Goal: Task Accomplishment & Management: Use online tool/utility

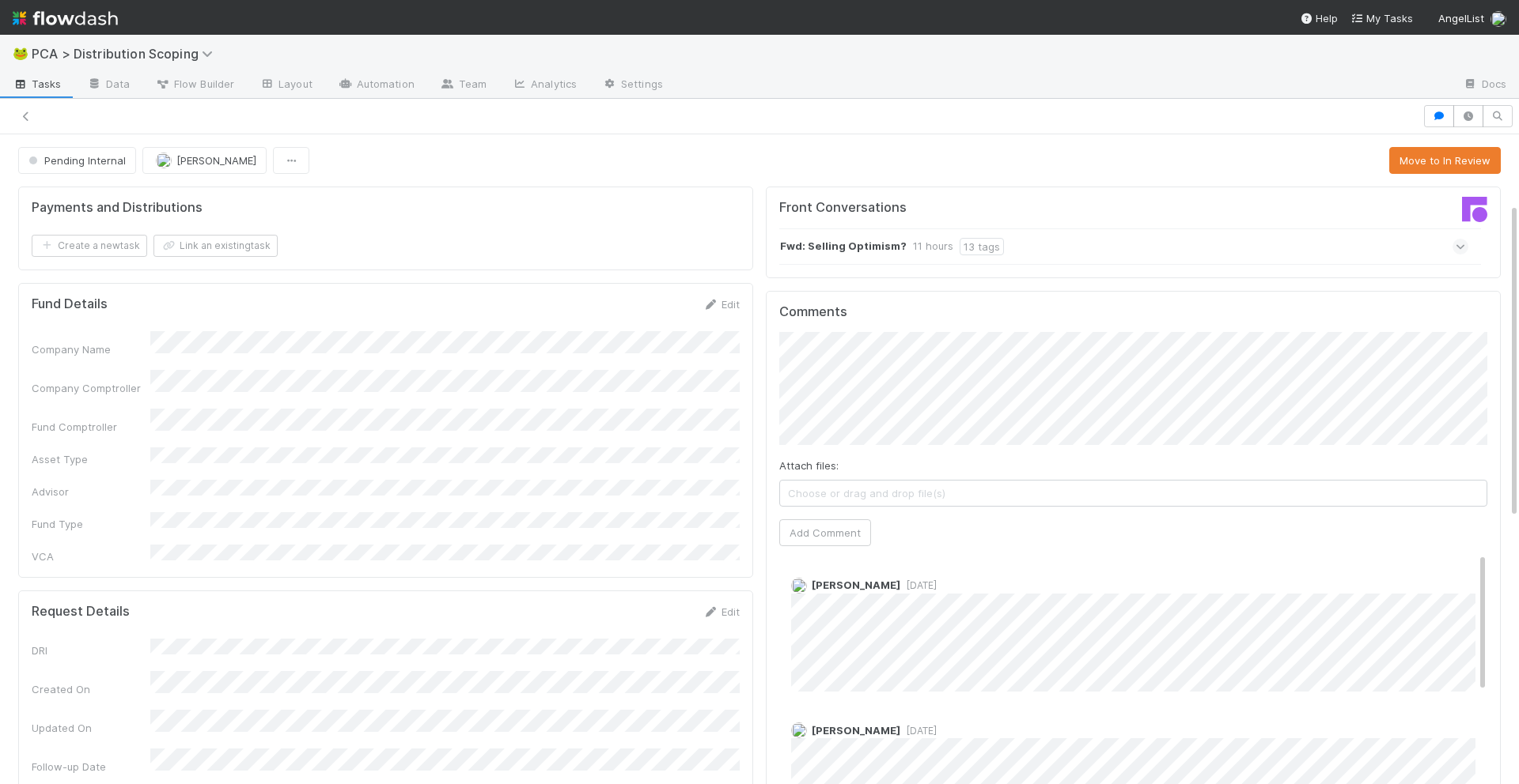
scroll to position [141, 0]
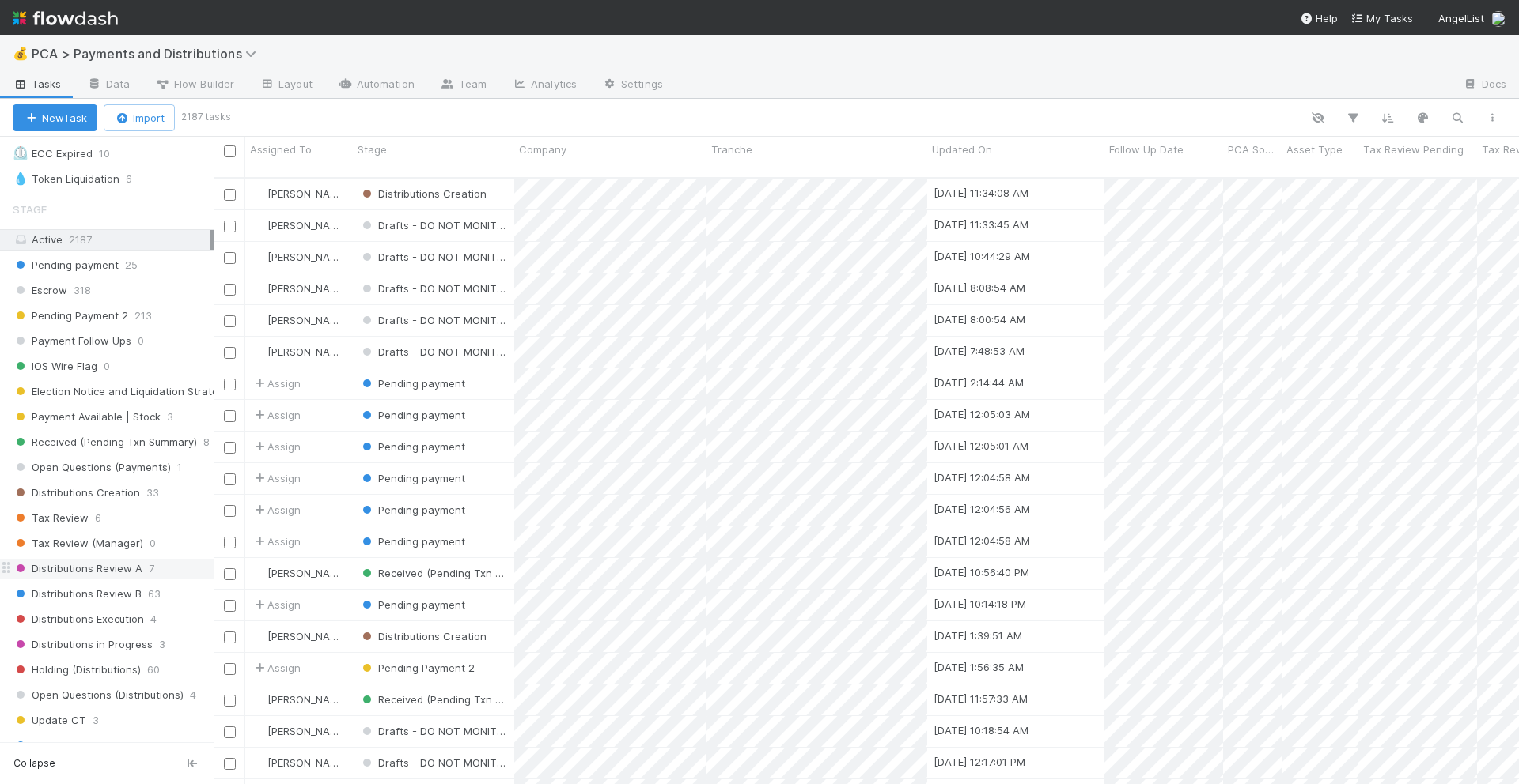
scroll to position [624, 0]
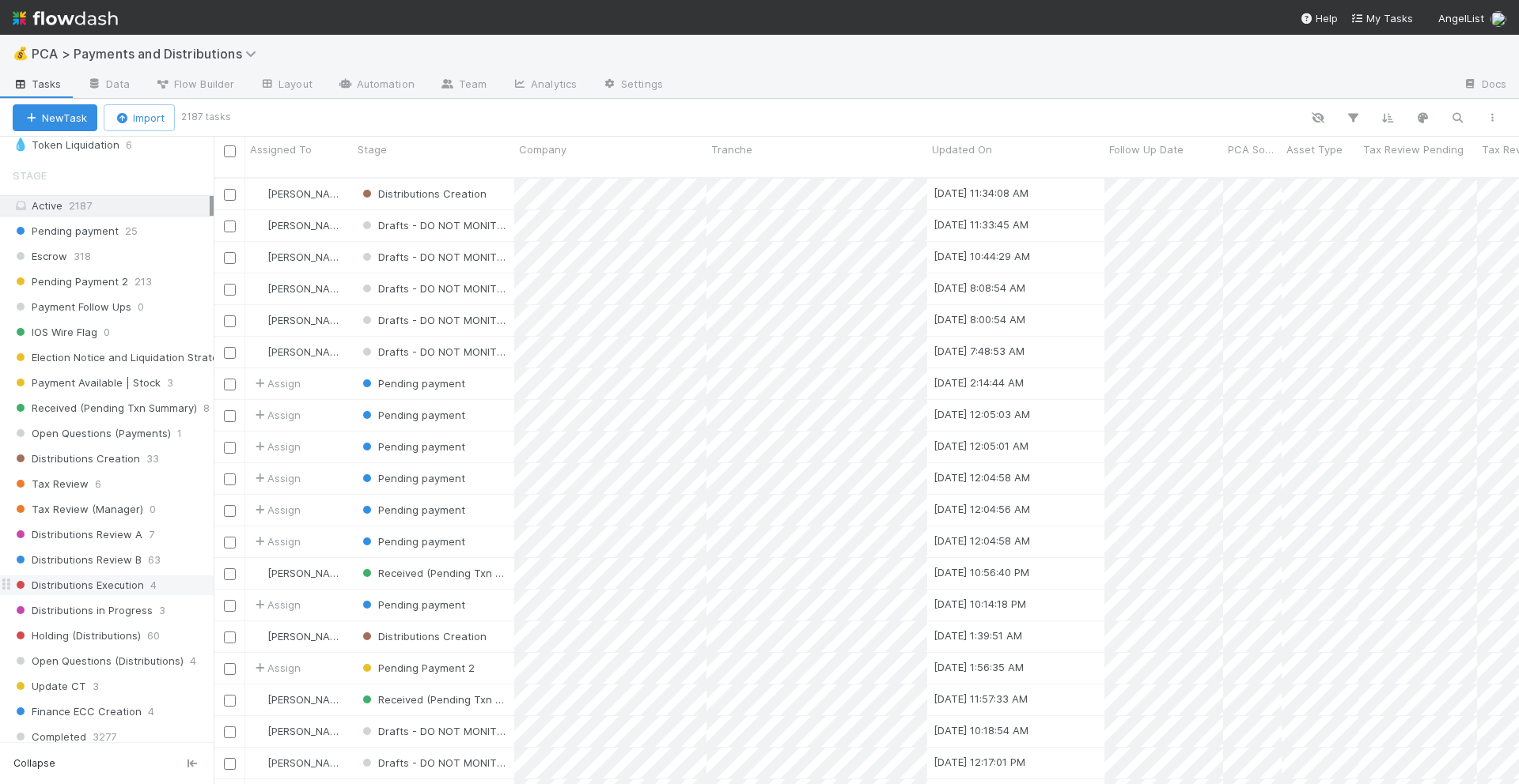
click at [58, 586] on span "Distributions Execution" at bounding box center [78, 586] width 131 height 20
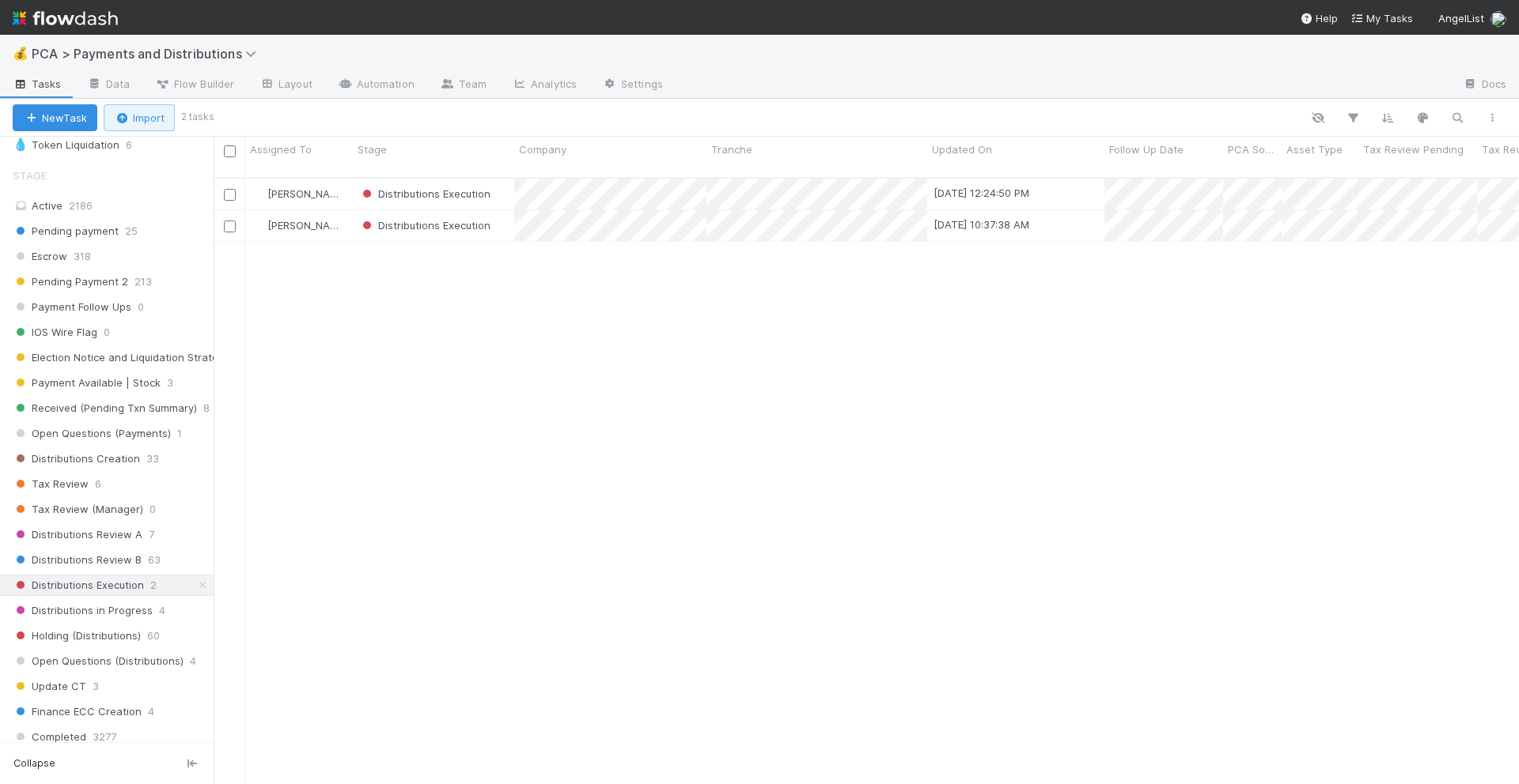
scroll to position [624, 0]
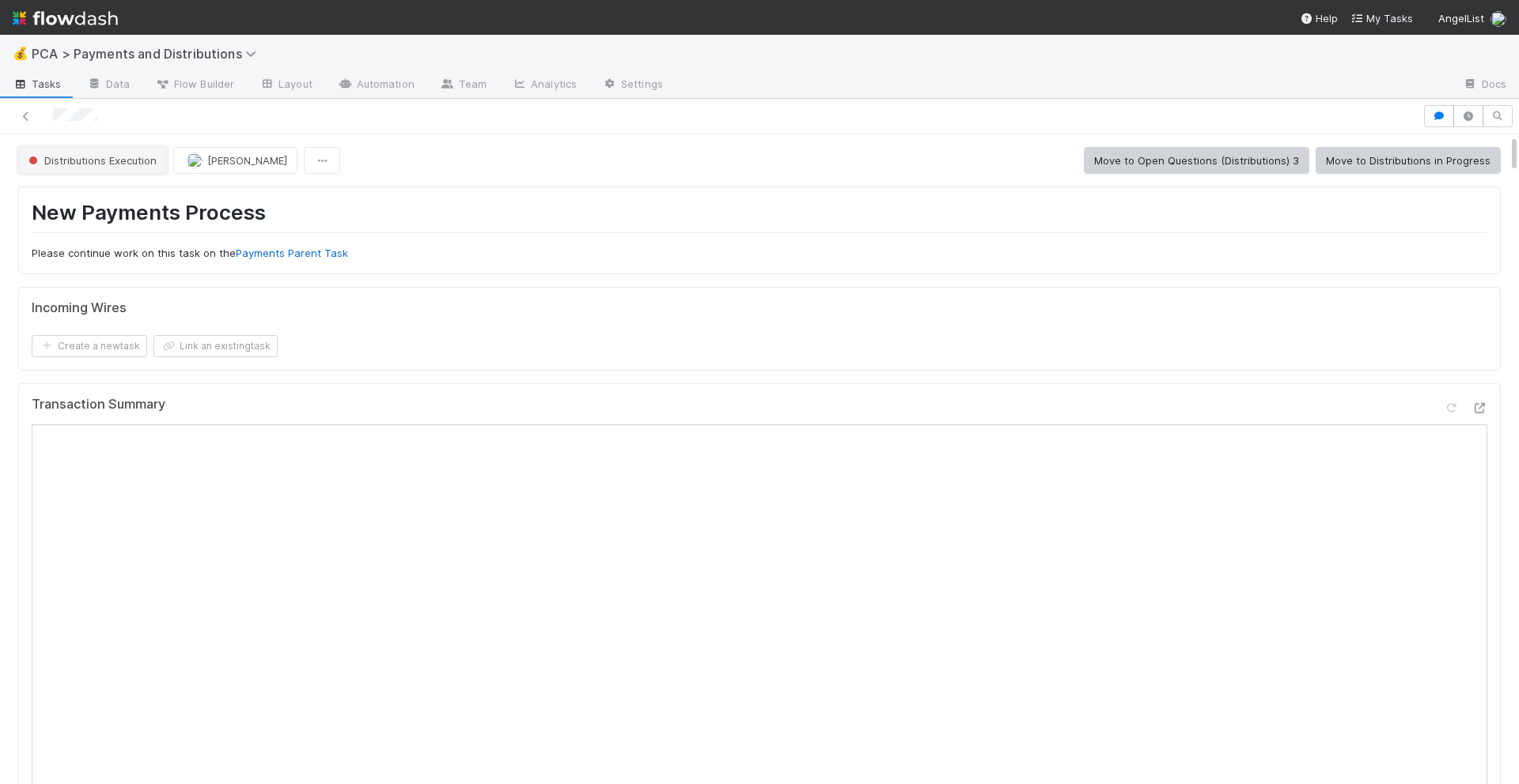
click at [64, 158] on span "Distributions Execution" at bounding box center [91, 160] width 131 height 13
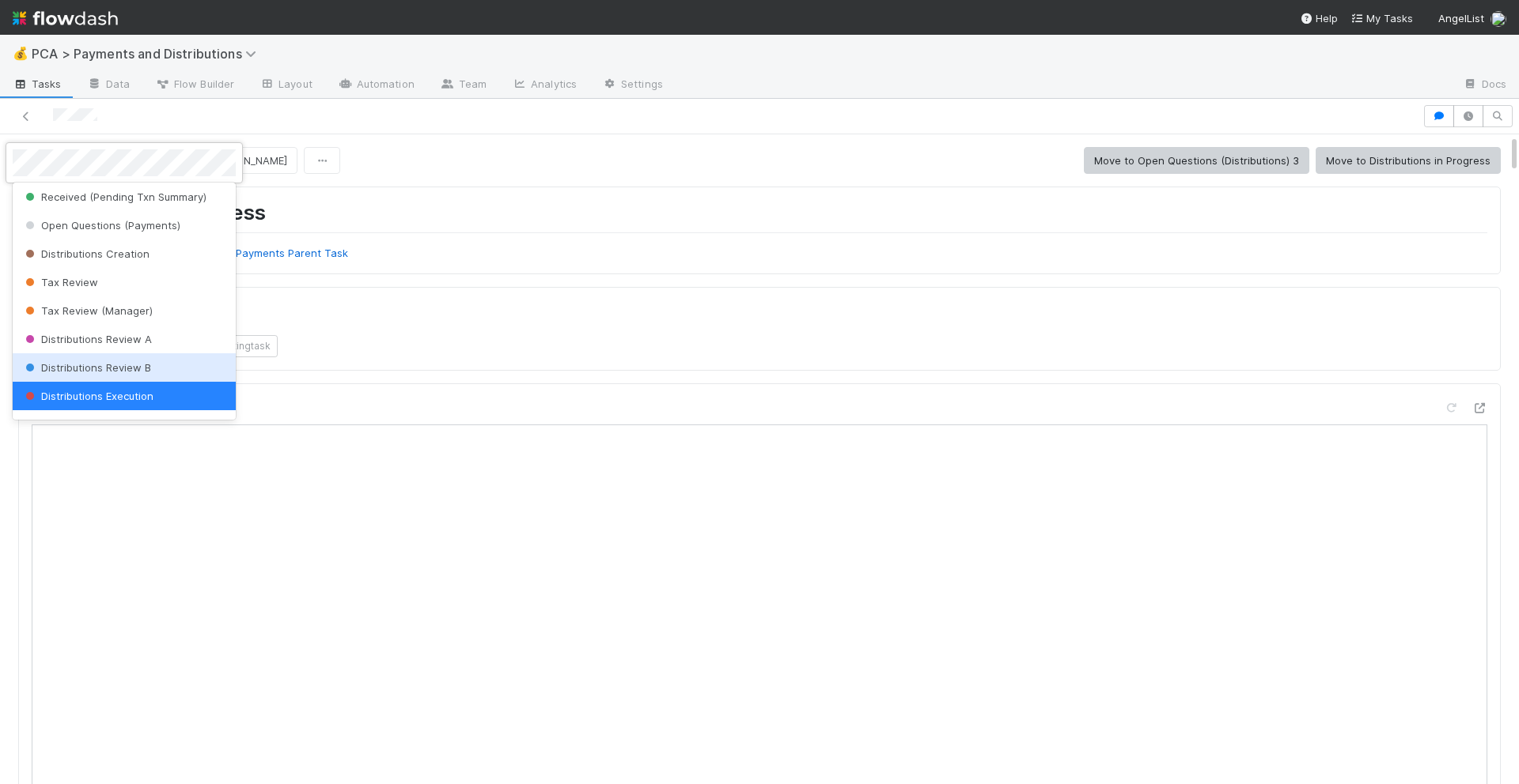
scroll to position [497, 0]
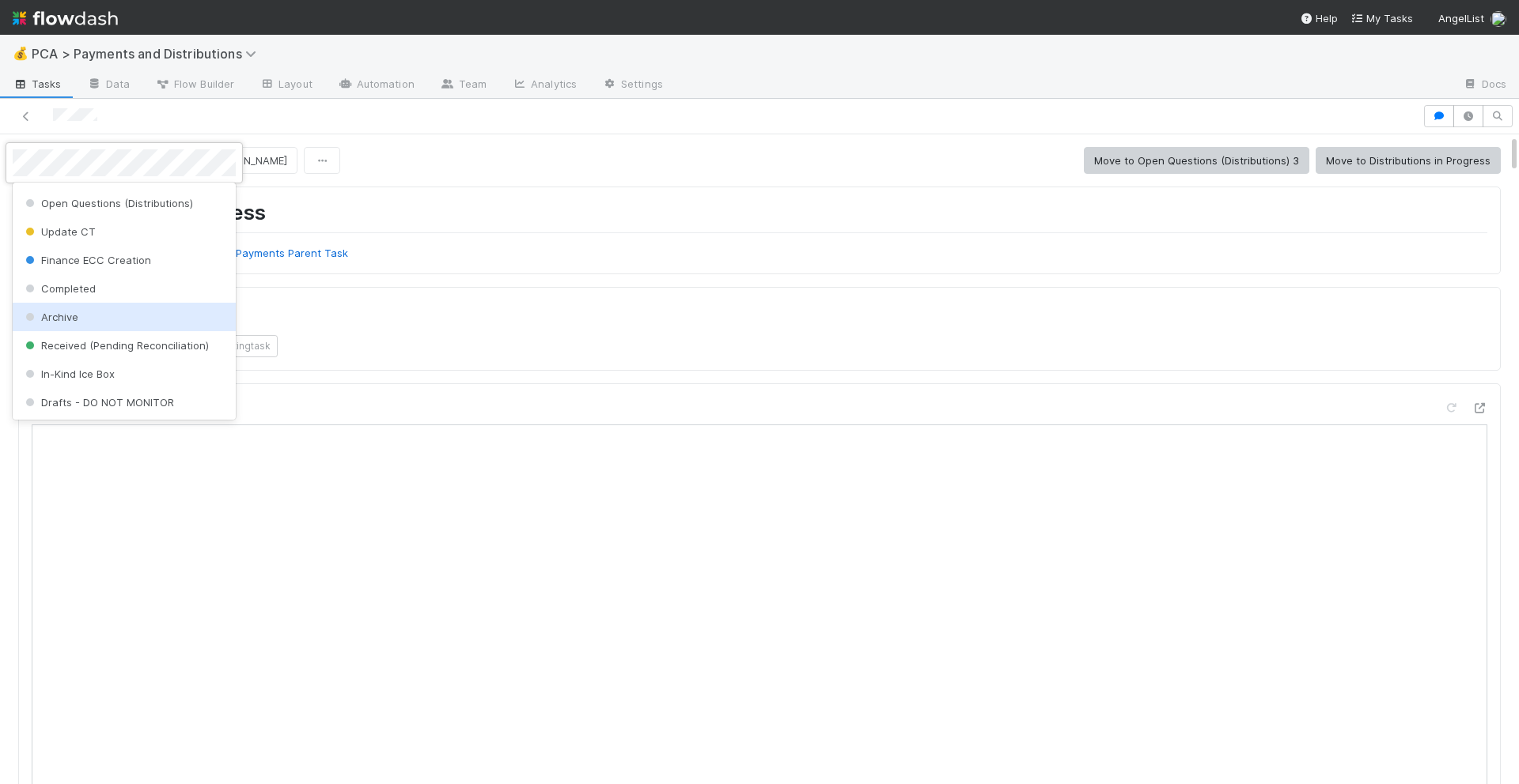
click at [57, 320] on span "Archive" at bounding box center [50, 317] width 56 height 13
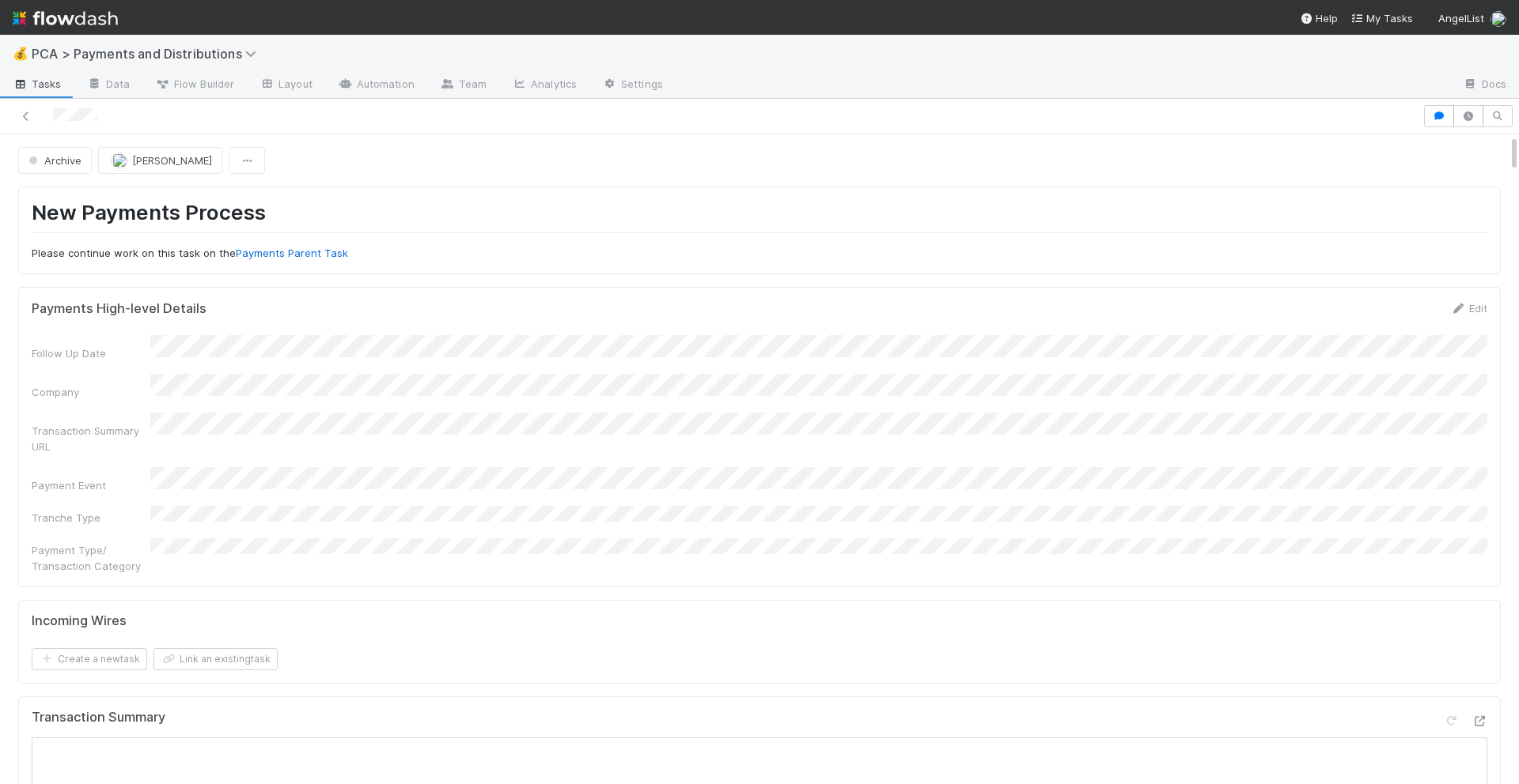
click at [28, 102] on div at bounding box center [760, 116] width 1519 height 36
click at [27, 117] on icon at bounding box center [26, 116] width 16 height 10
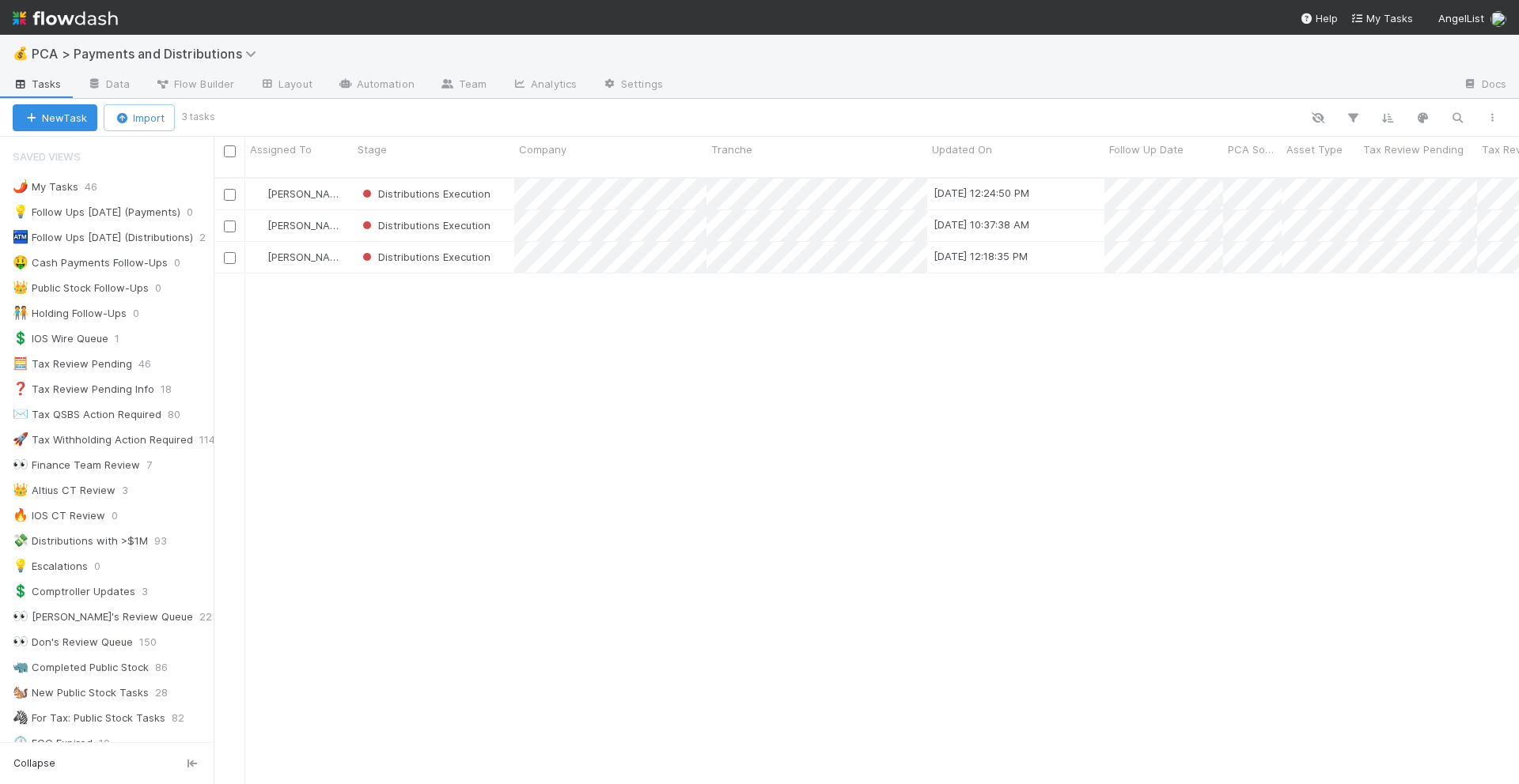
scroll to position [620, 1305]
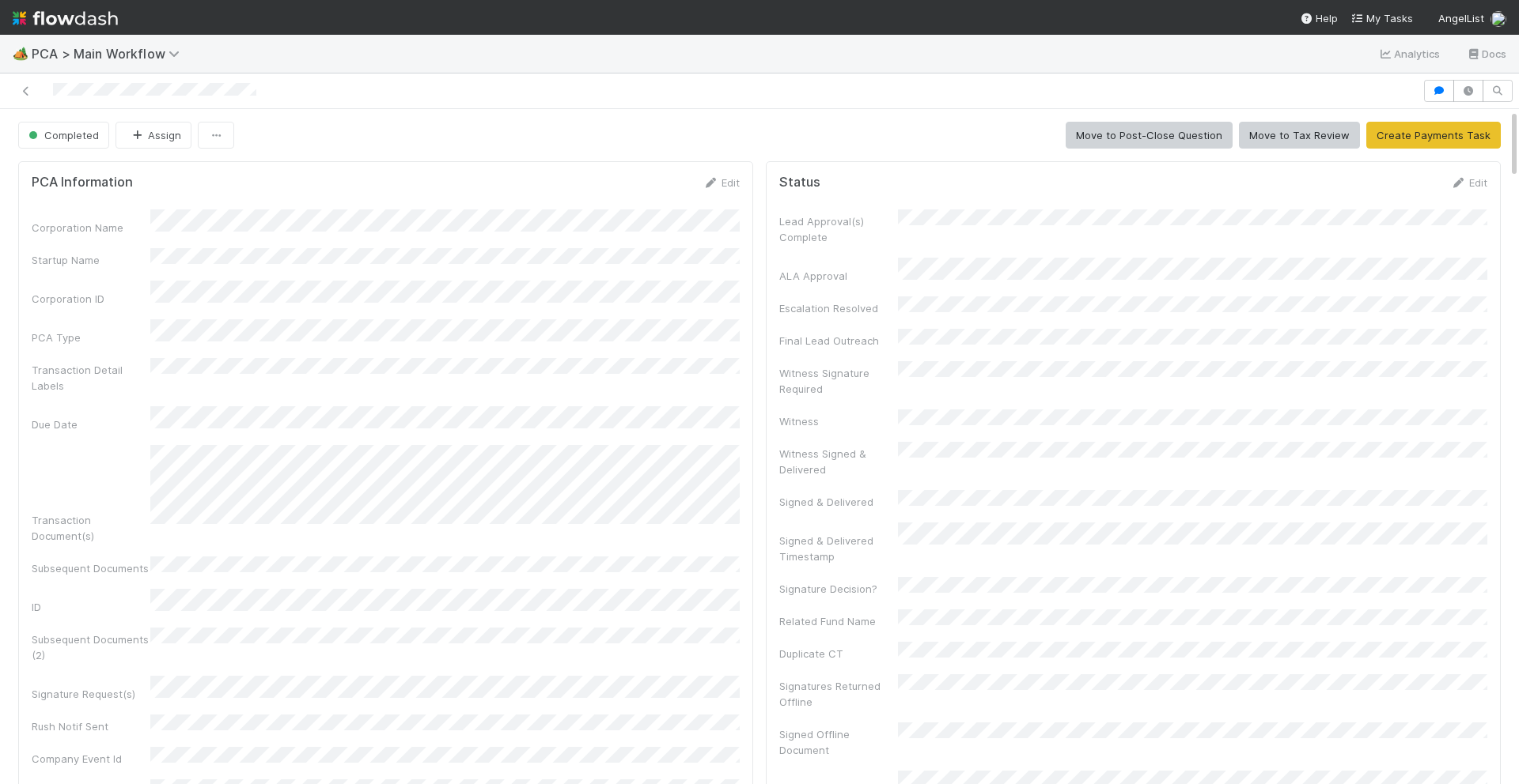
click at [770, 452] on div "Status Edit Lead Approval(s) Complete ALA Approval Escalation Resolved Final Le…" at bounding box center [1133, 627] width 735 height 932
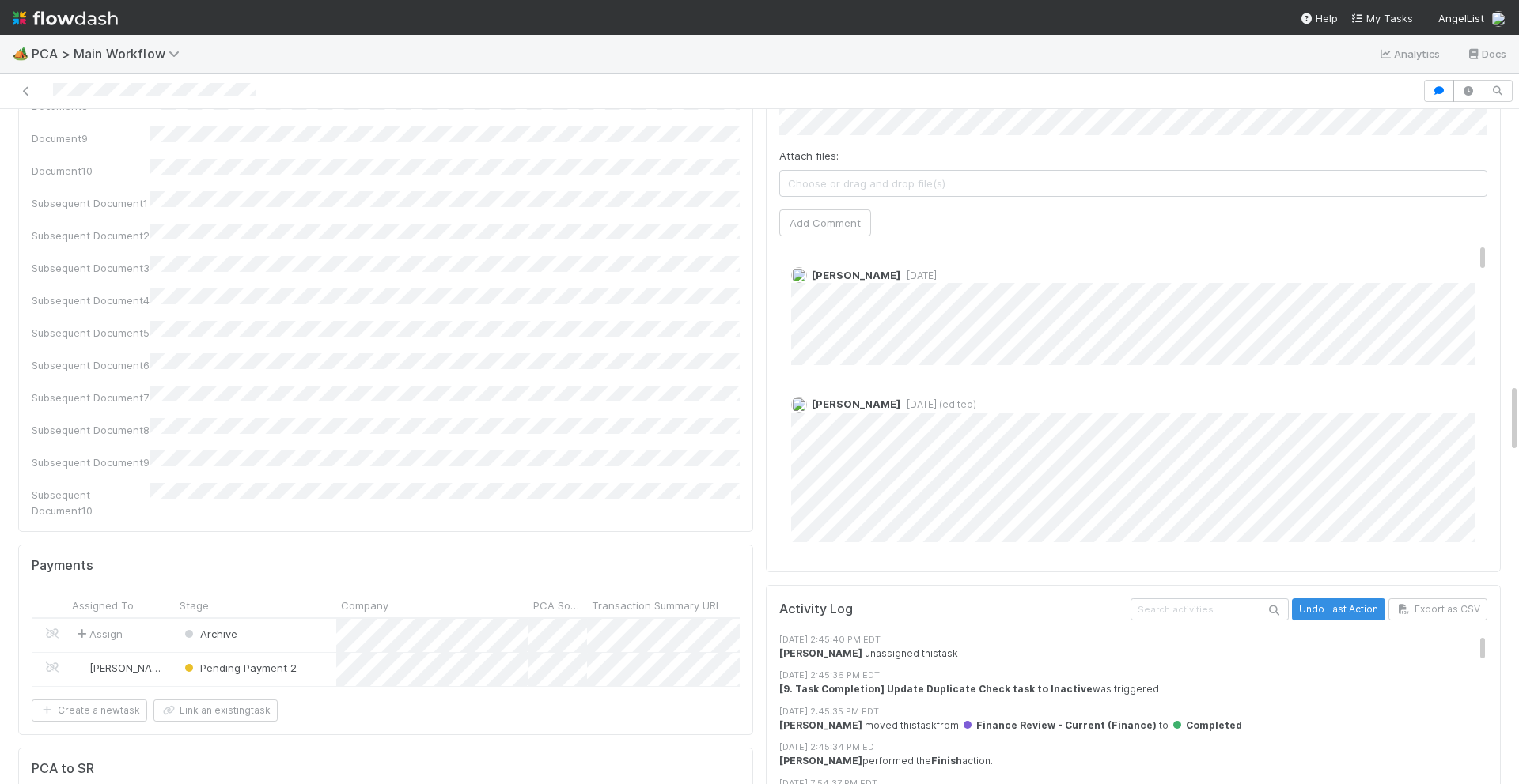
scroll to position [2654, 0]
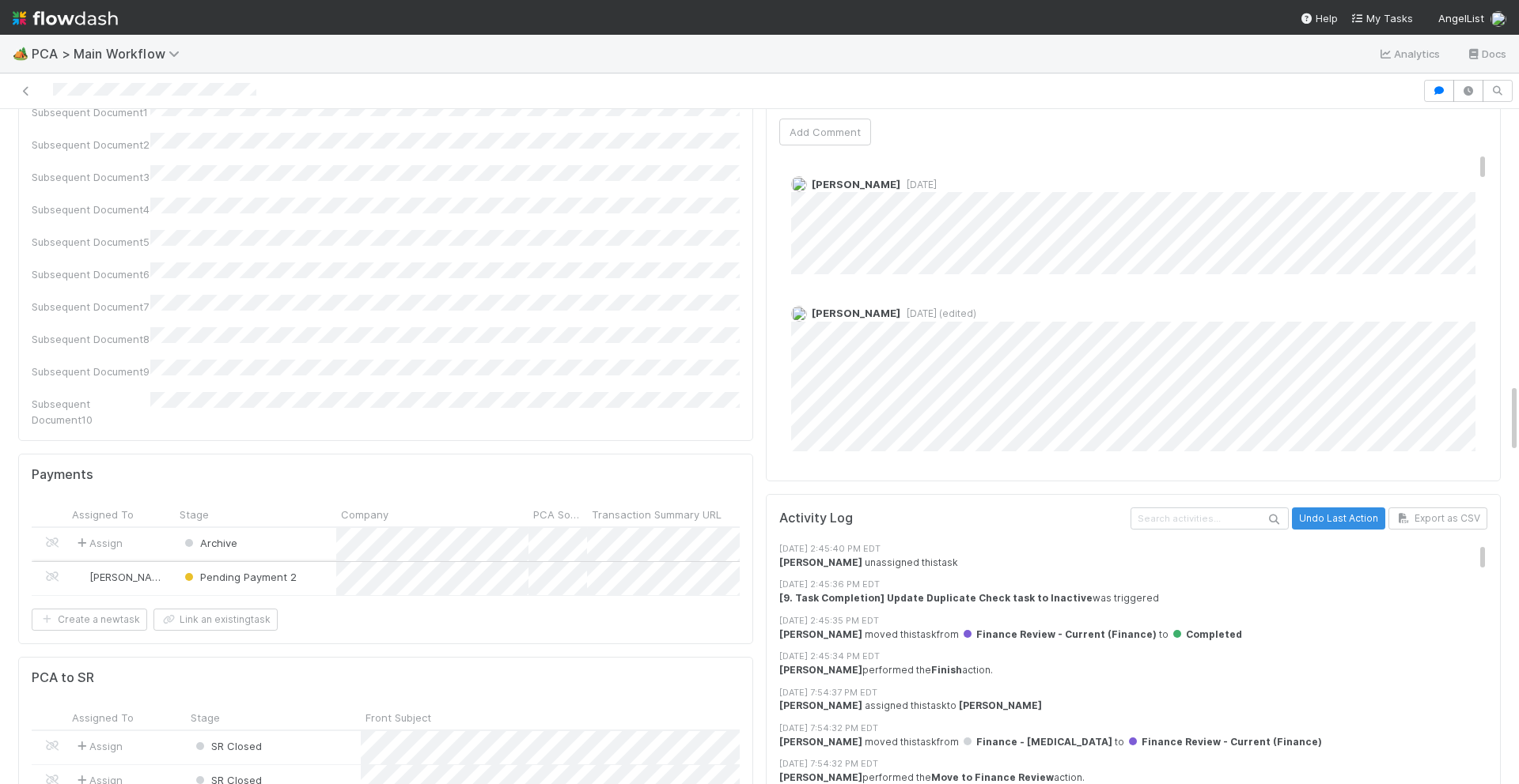
click at [314, 562] on div "Pending Payment 2" at bounding box center [256, 579] width 161 height 33
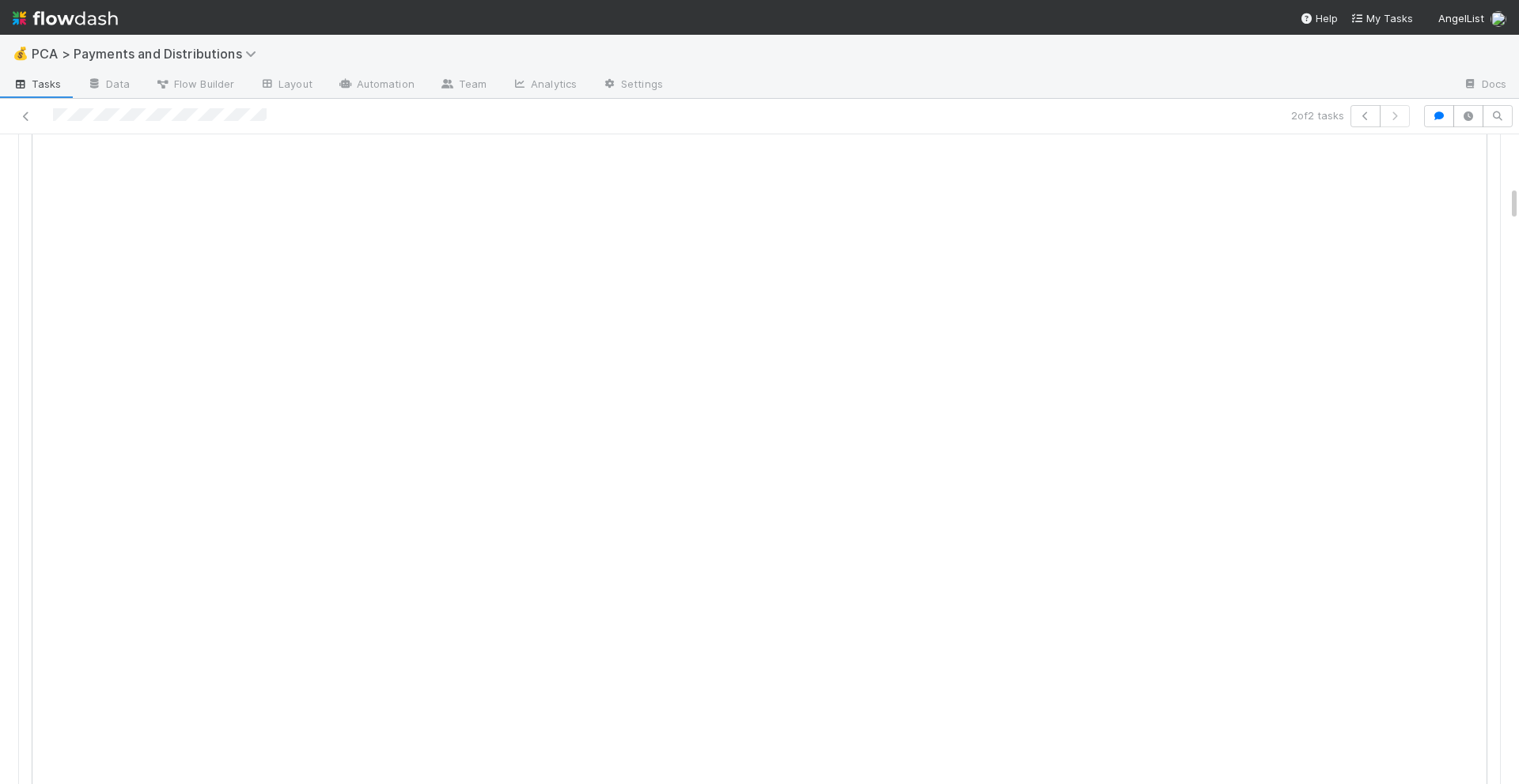
scroll to position [957, 0]
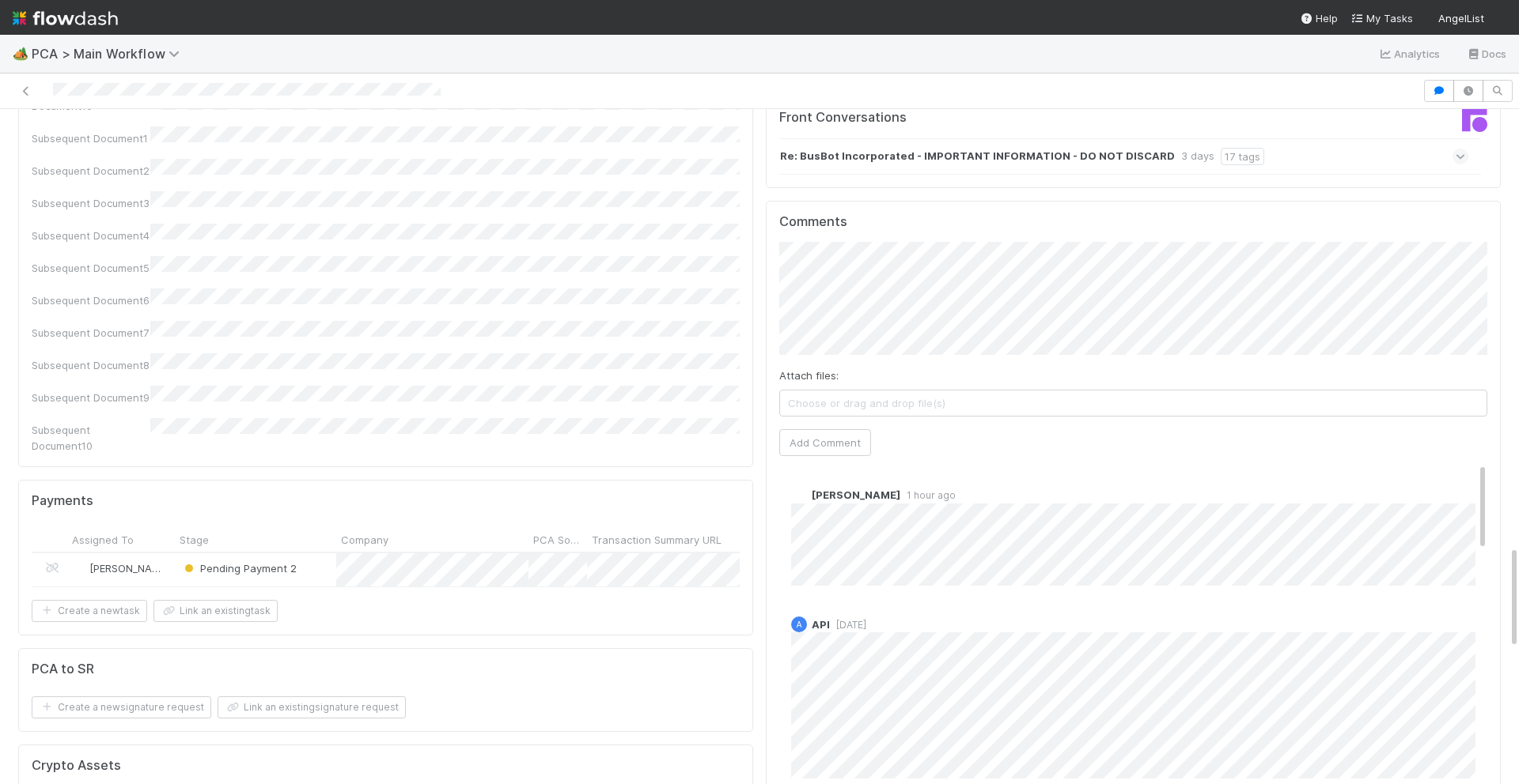
scroll to position [2836, 0]
click at [316, 555] on div "Pending Payment 2" at bounding box center [256, 571] width 161 height 33
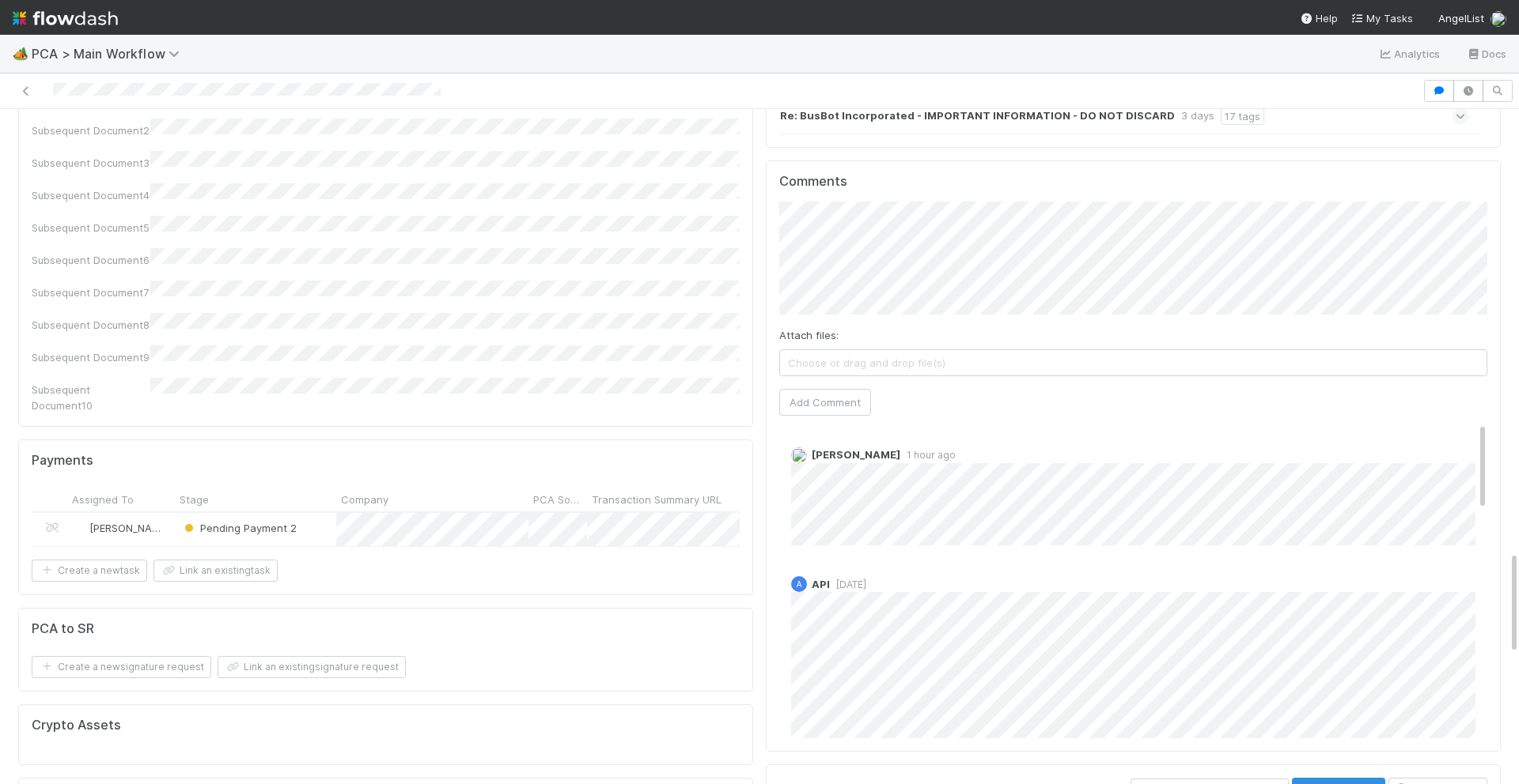
scroll to position [2877, 0]
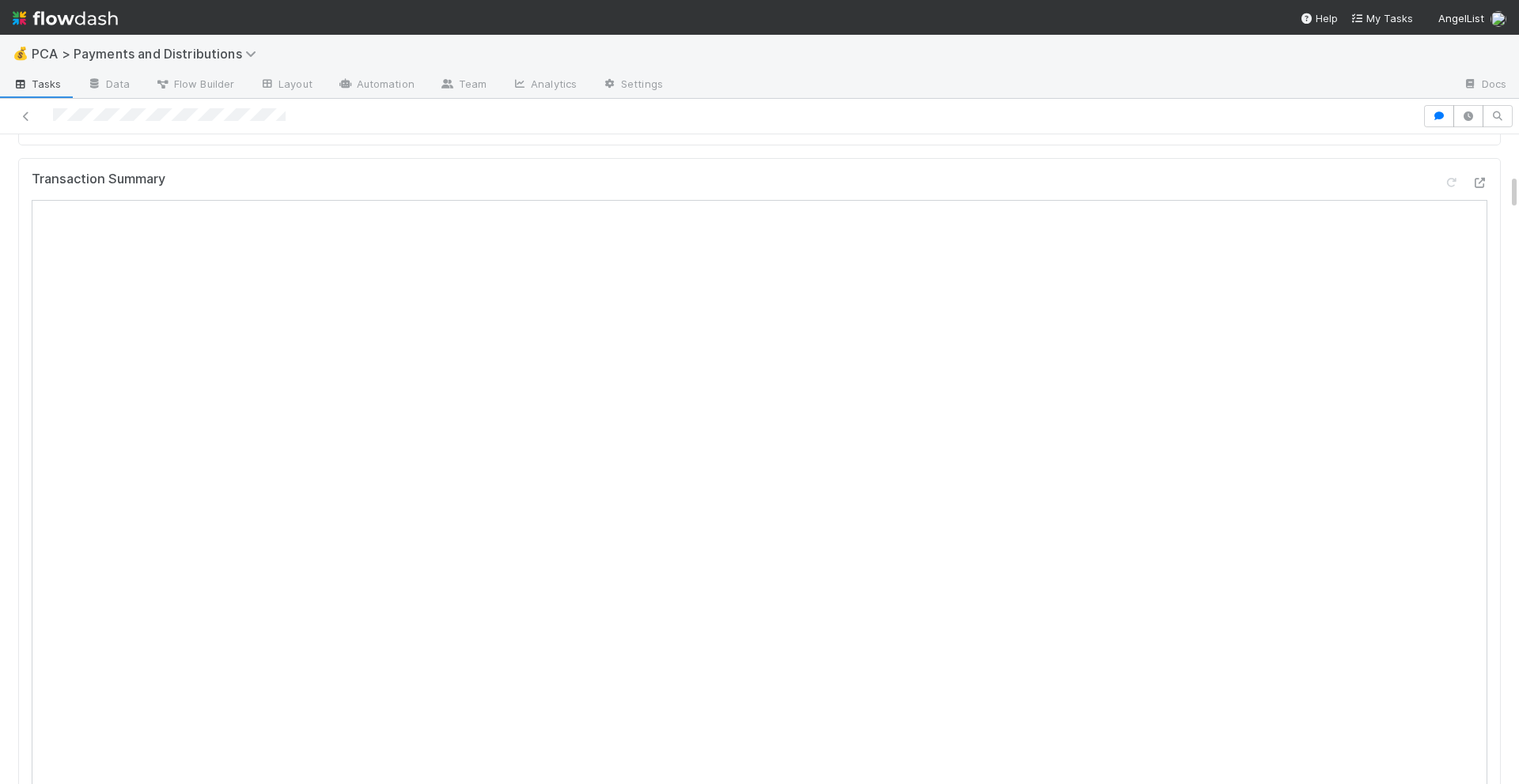
scroll to position [692, 0]
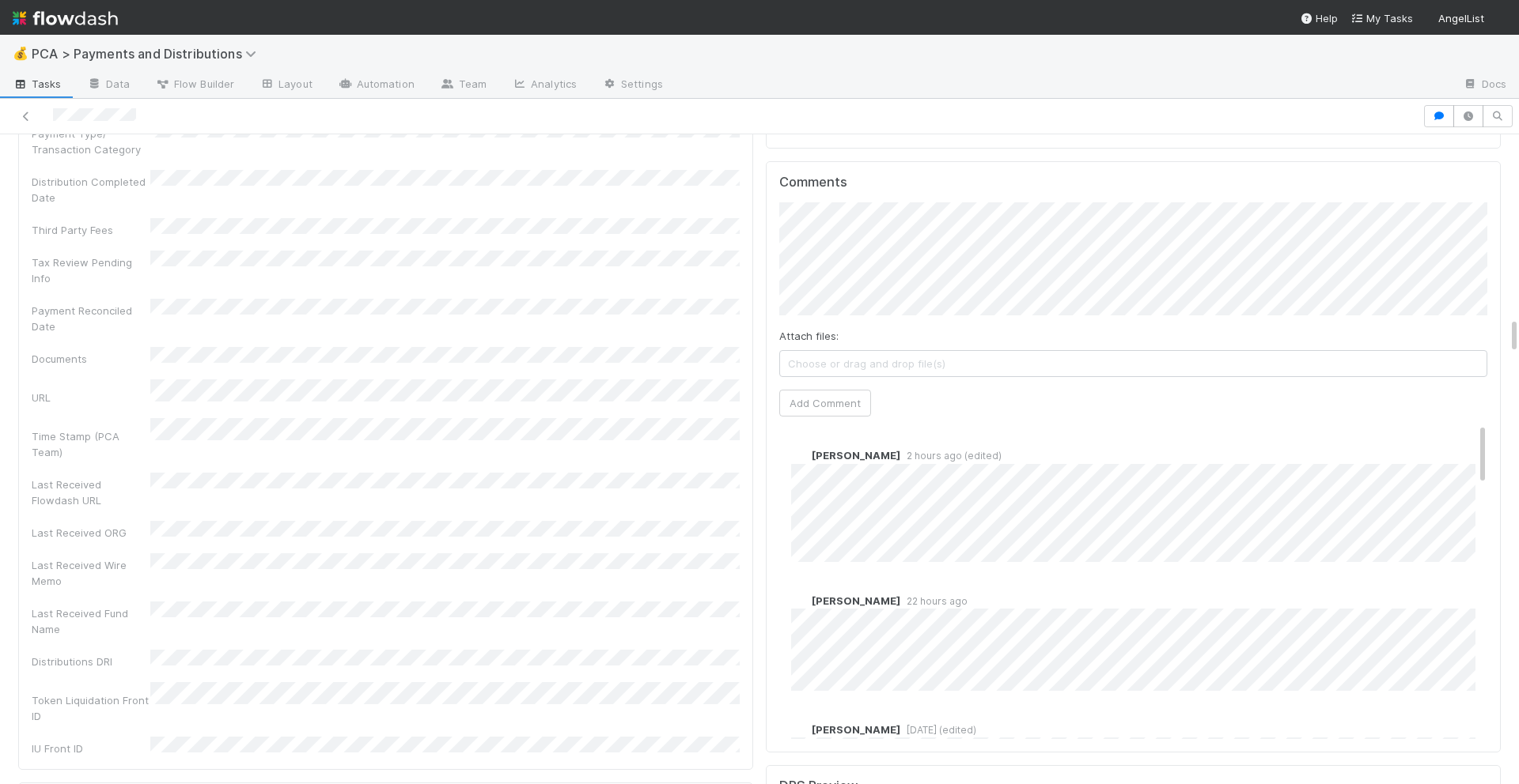
scroll to position [3209, 0]
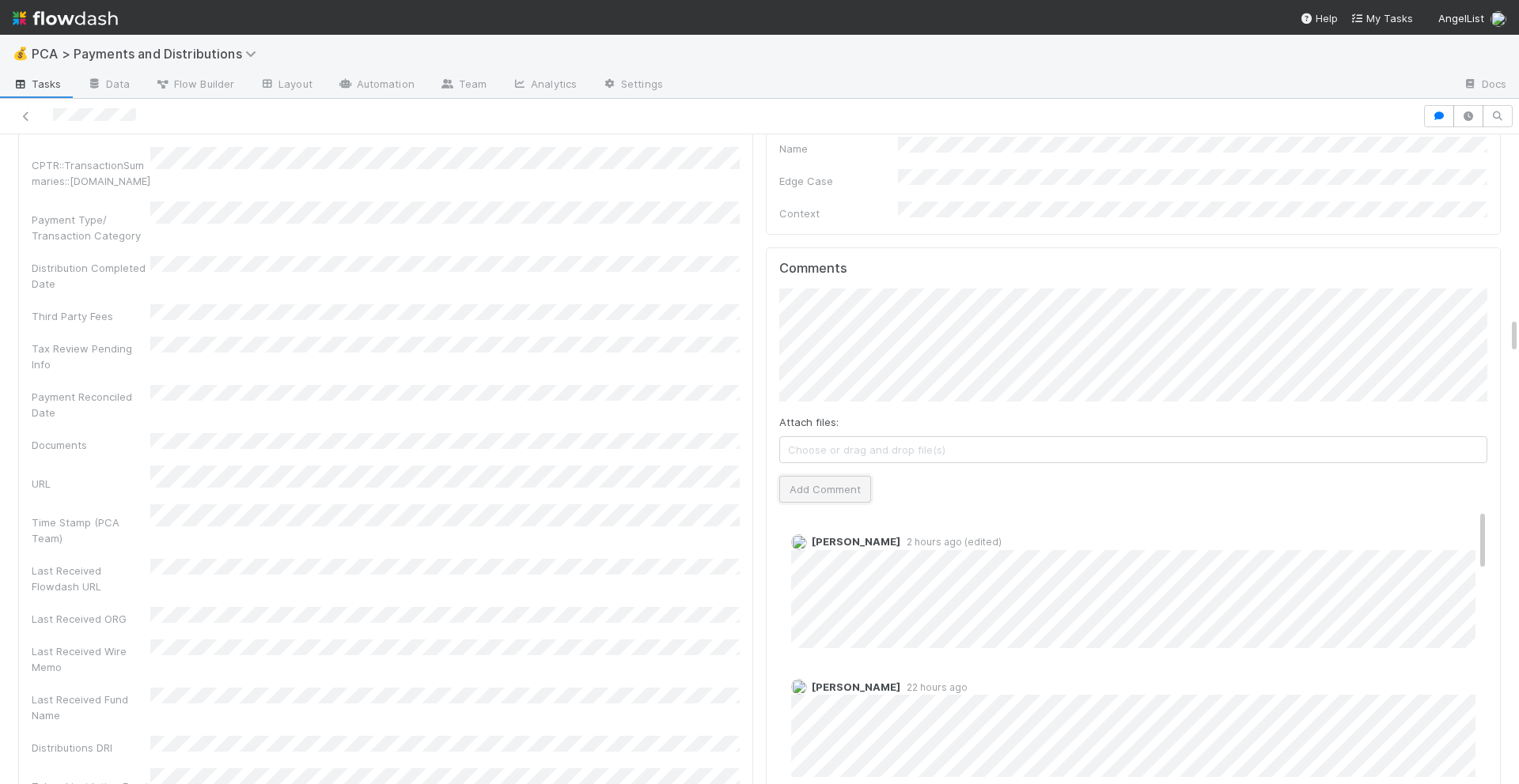
click at [836, 476] on button "Add Comment" at bounding box center [825, 489] width 92 height 27
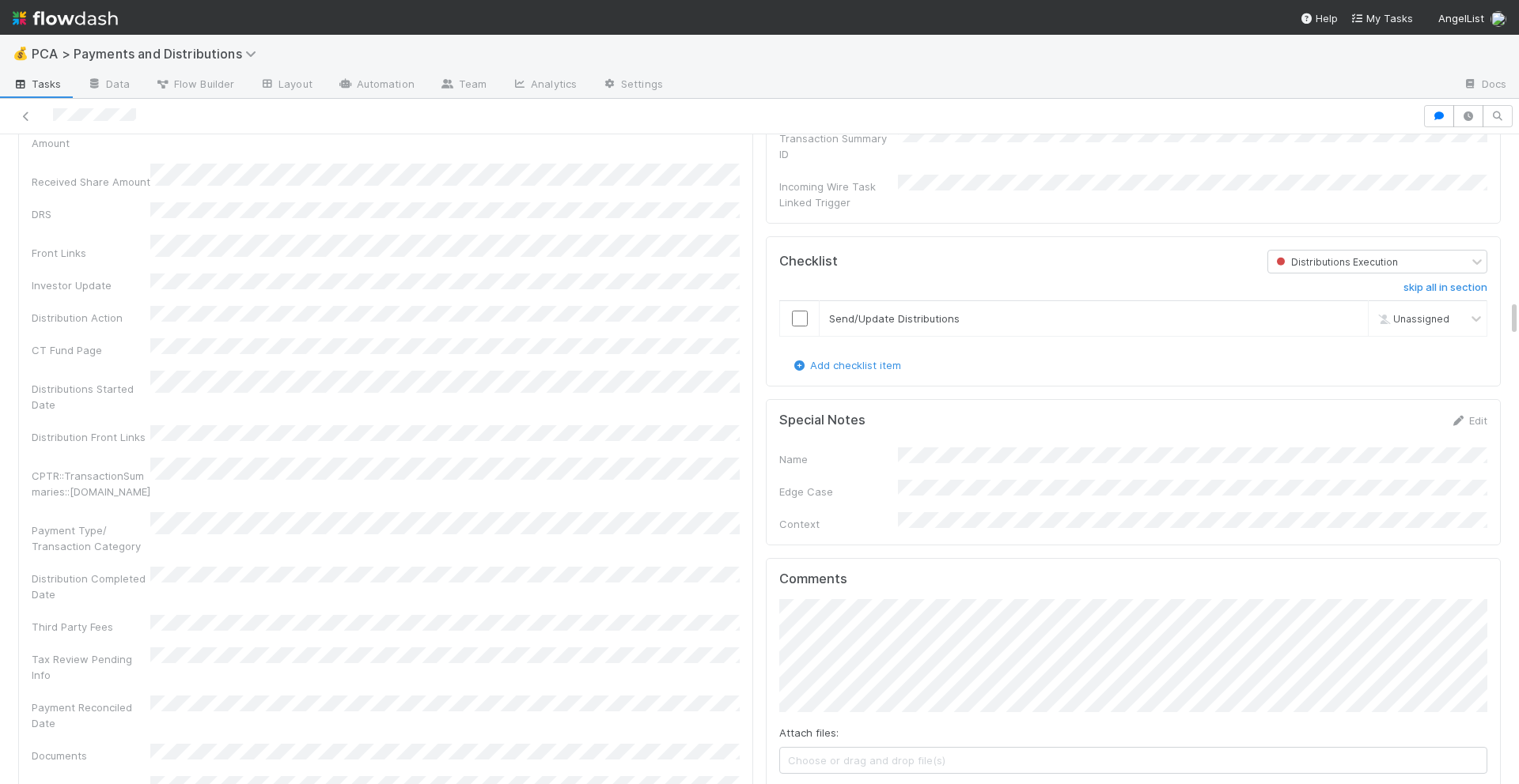
scroll to position [2888, 0]
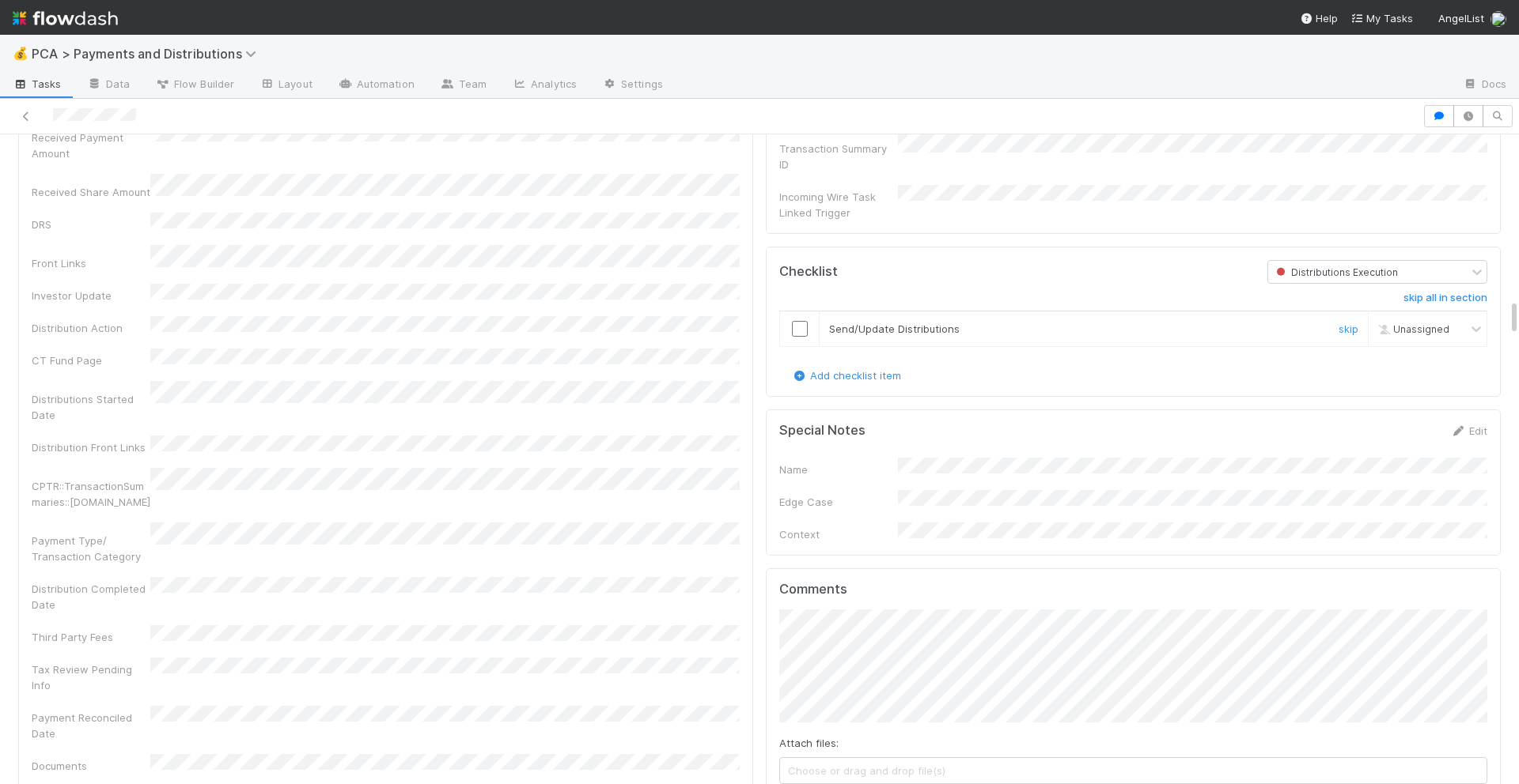
click at [804, 321] on input "checkbox" at bounding box center [799, 328] width 16 height 16
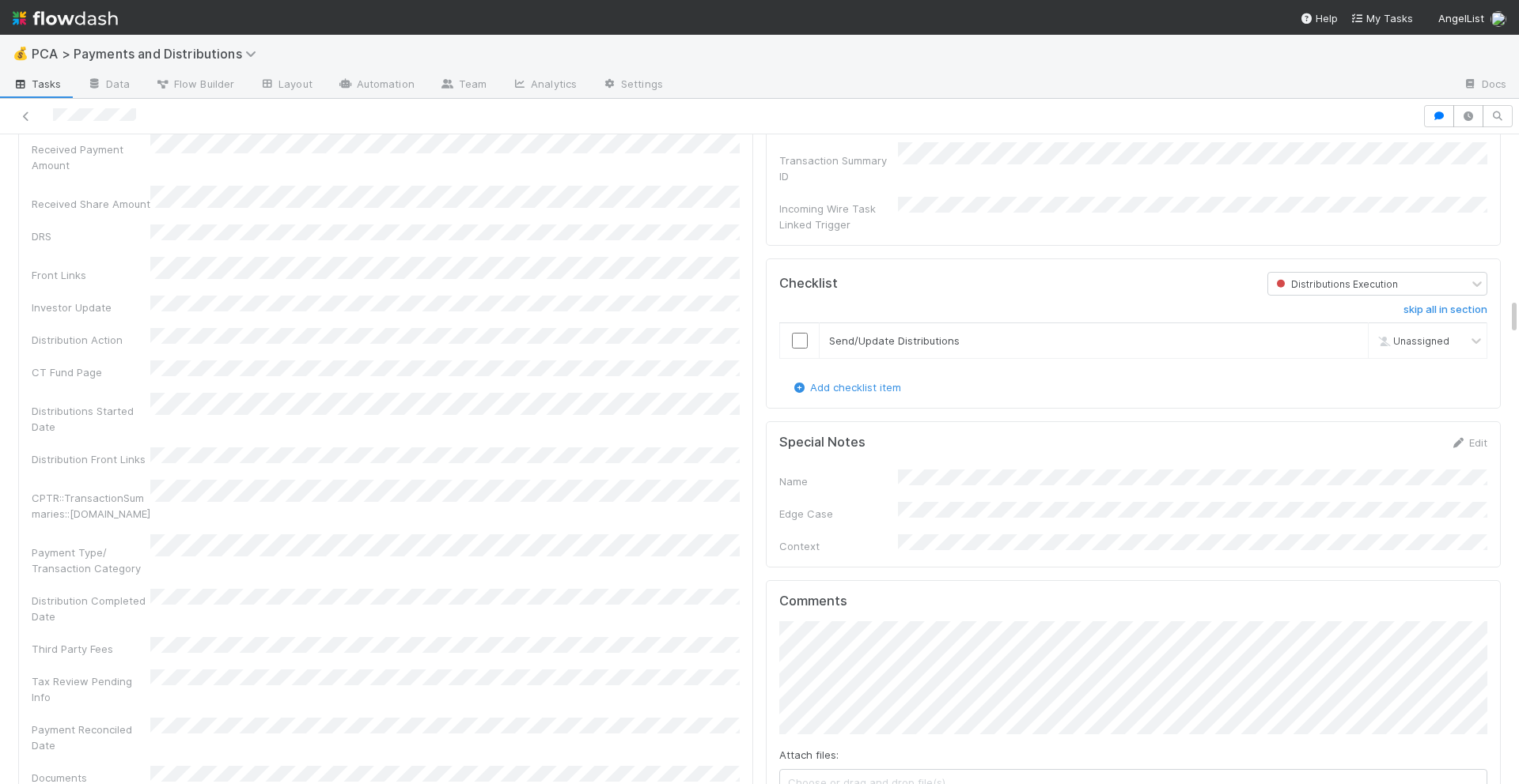
scroll to position [2878, 0]
click at [797, 330] on input "checkbox" at bounding box center [799, 337] width 16 height 16
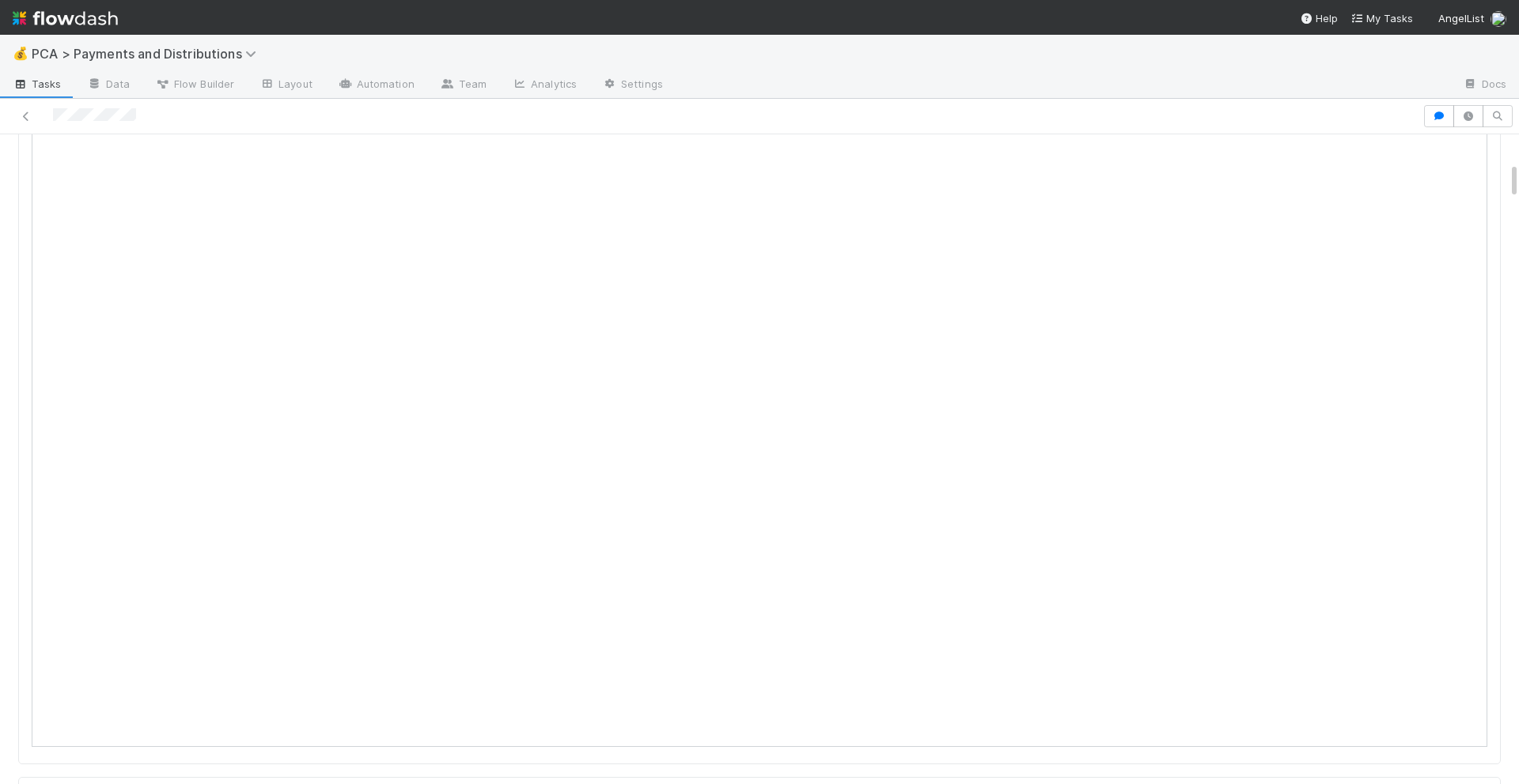
scroll to position [0, 0]
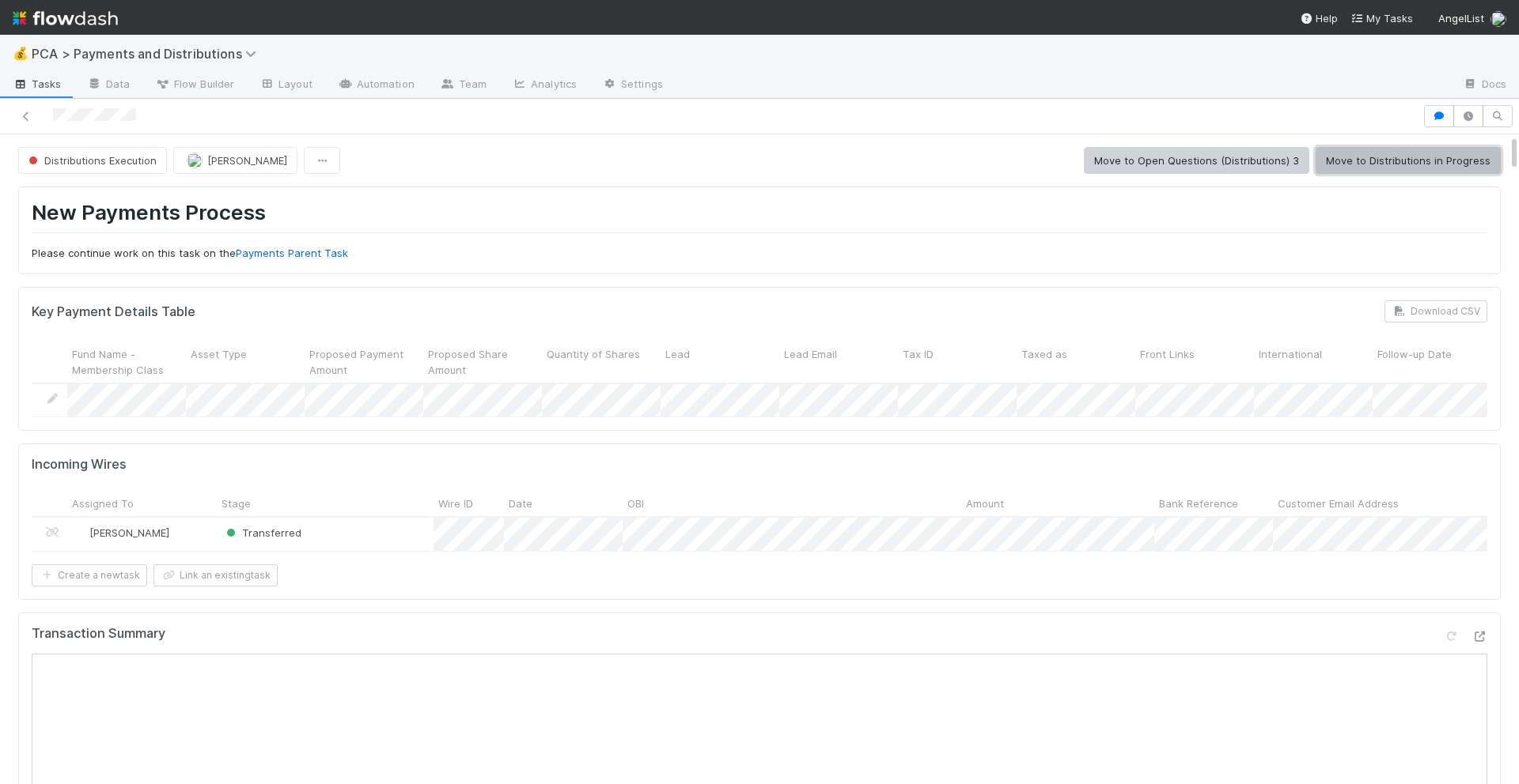
click at [1404, 160] on button "Move to Distributions in Progress" at bounding box center [1408, 160] width 185 height 27
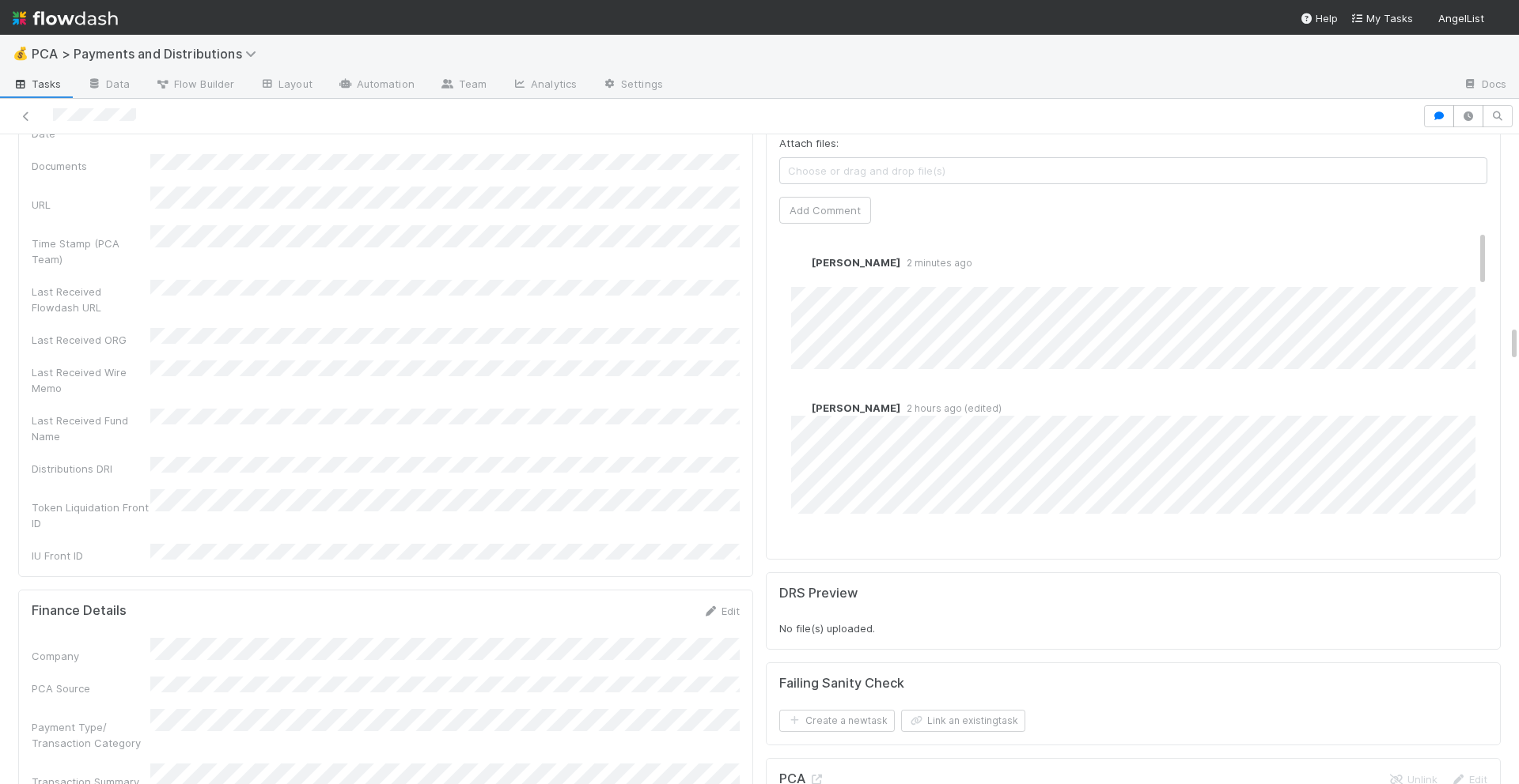
scroll to position [3351, 0]
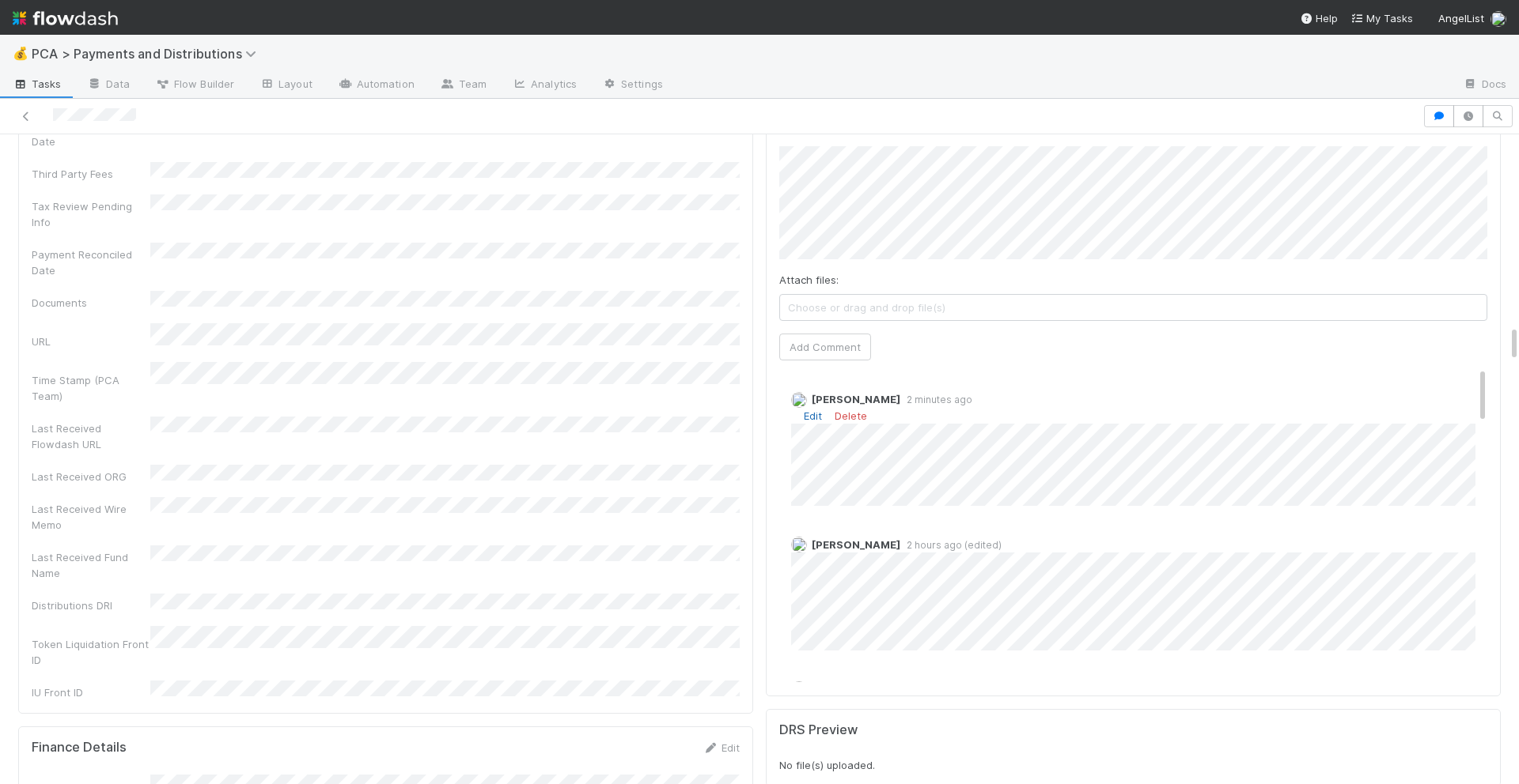
click at [819, 410] on link "Edit" at bounding box center [813, 416] width 18 height 13
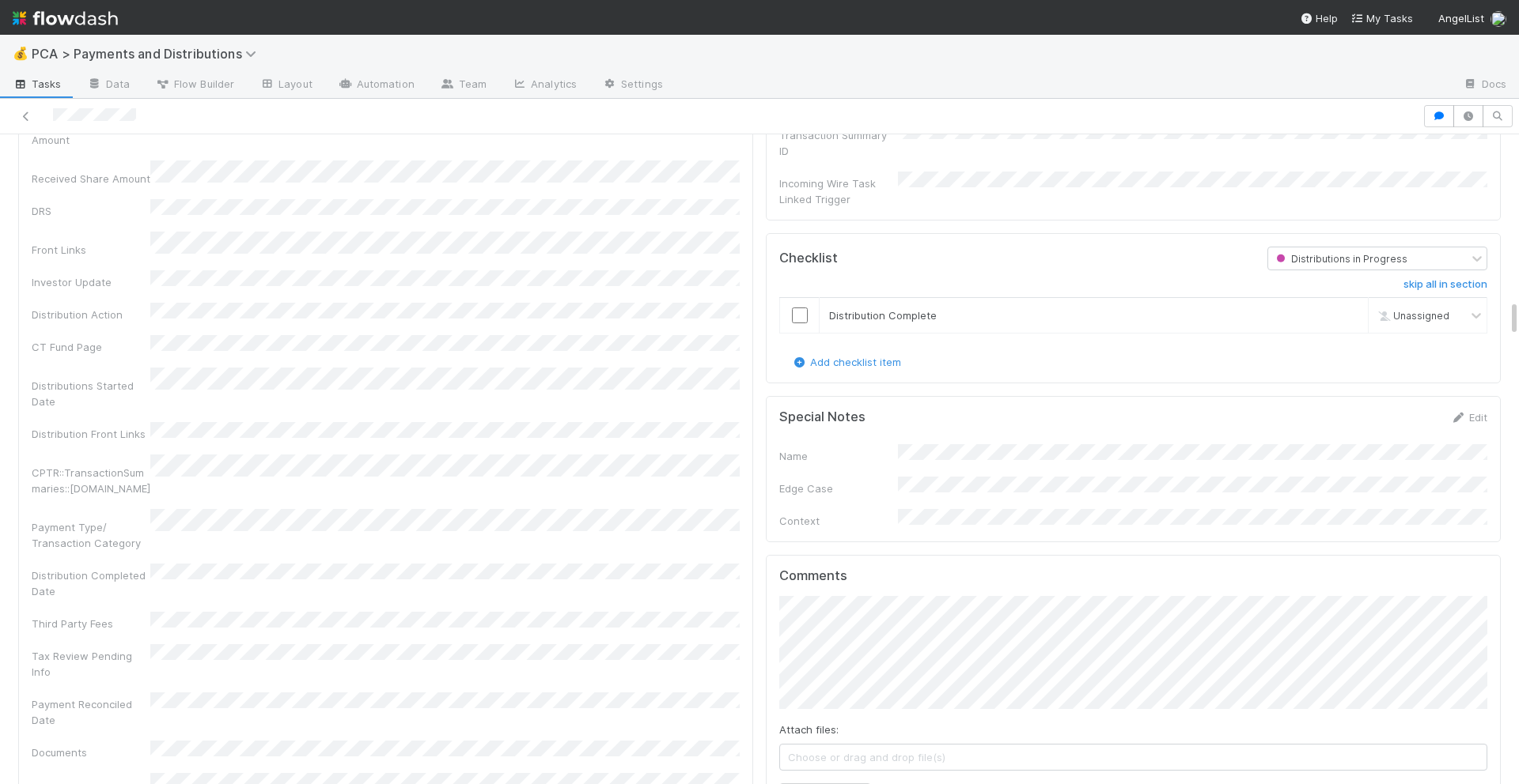
scroll to position [2854, 0]
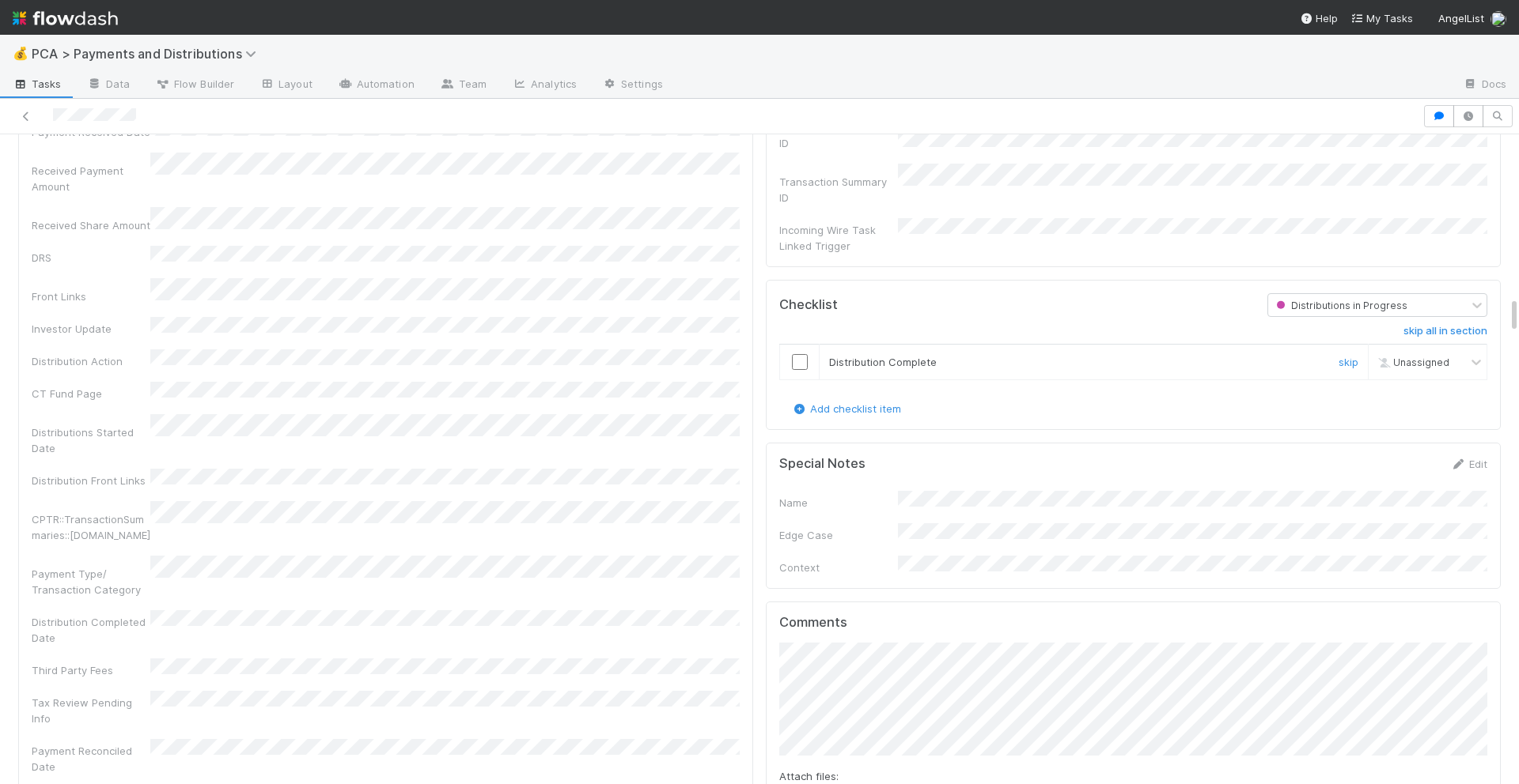
click at [801, 354] on input "checkbox" at bounding box center [799, 361] width 16 height 16
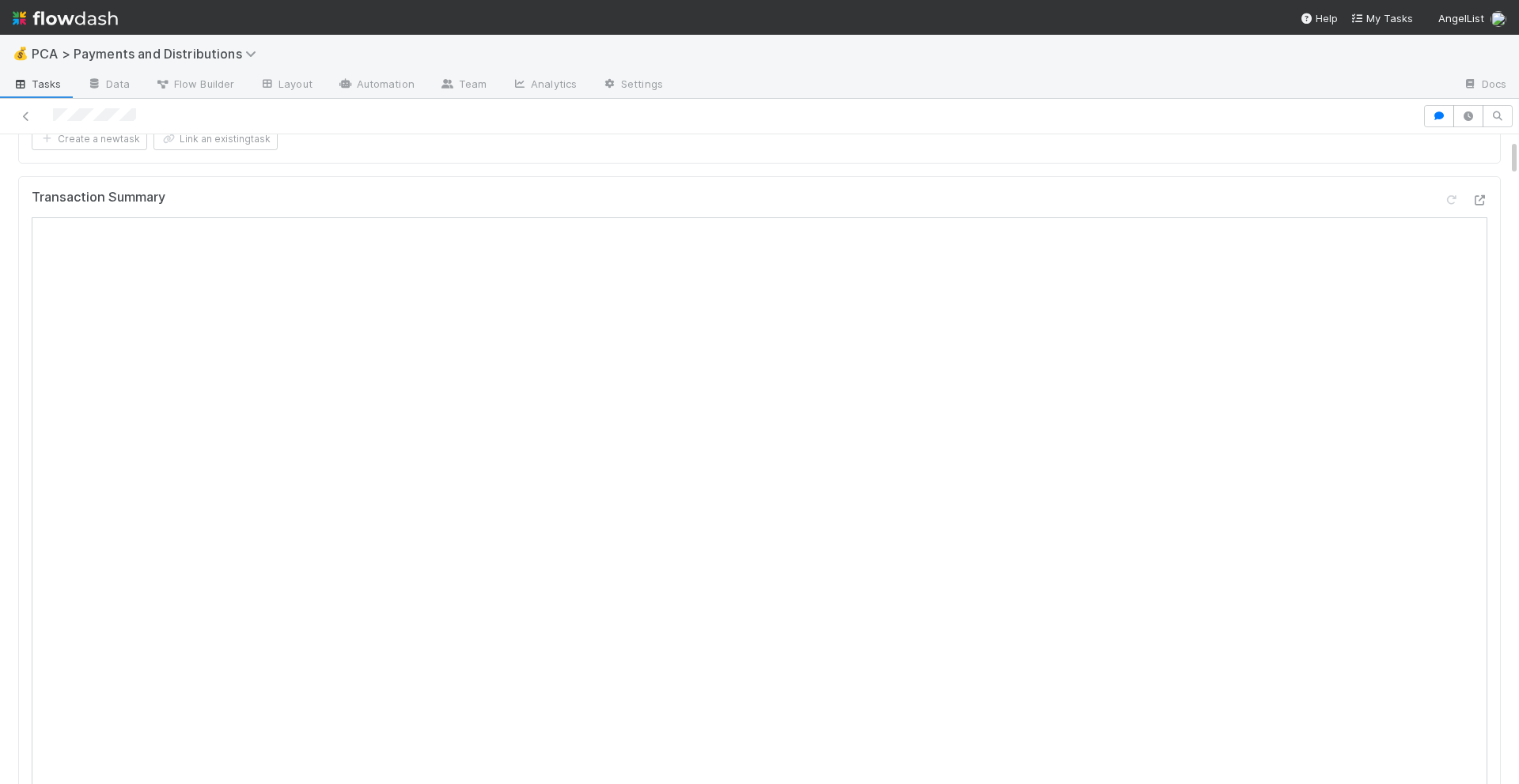
scroll to position [0, 0]
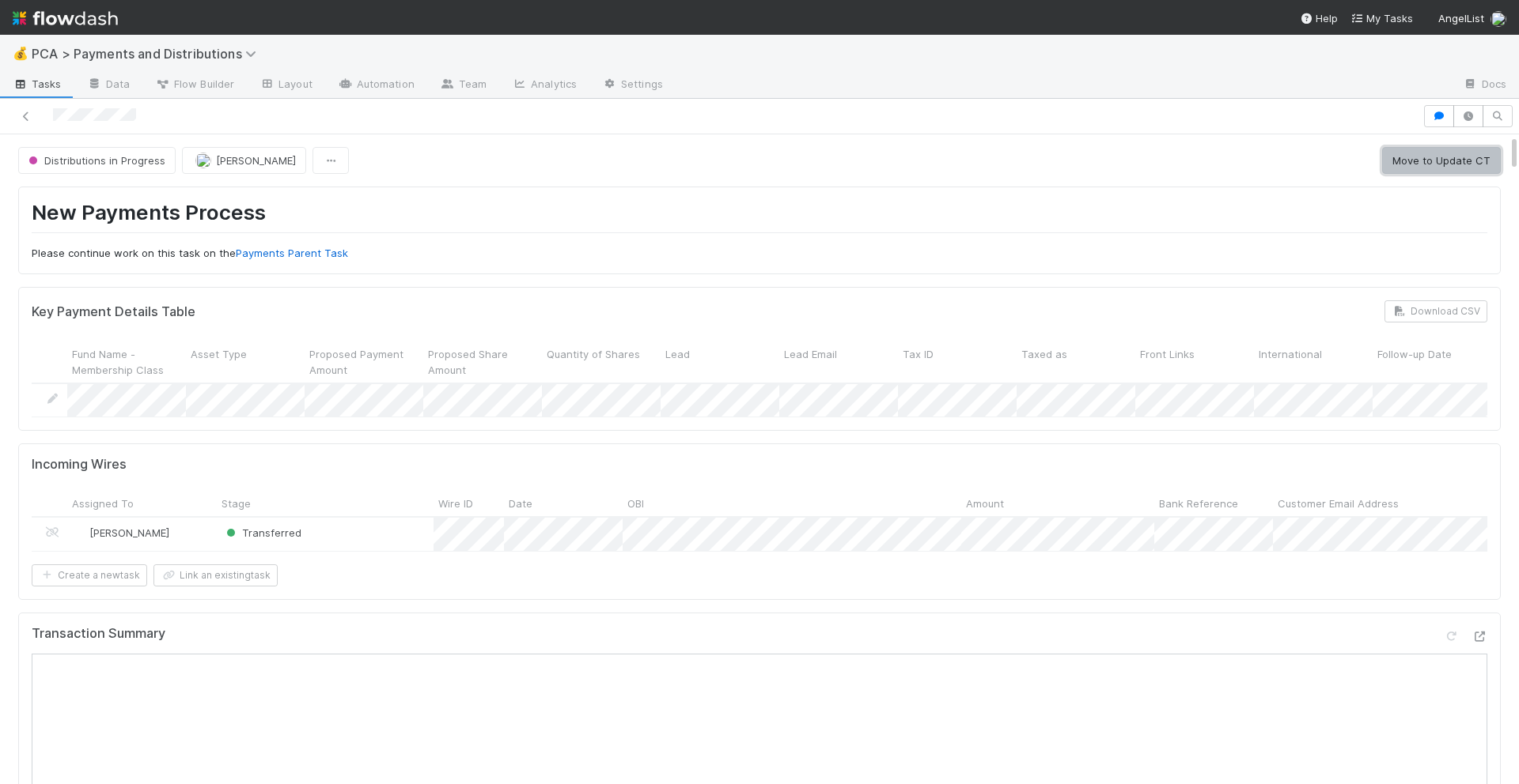
click at [1423, 167] on button "Move to Update CT" at bounding box center [1441, 160] width 118 height 27
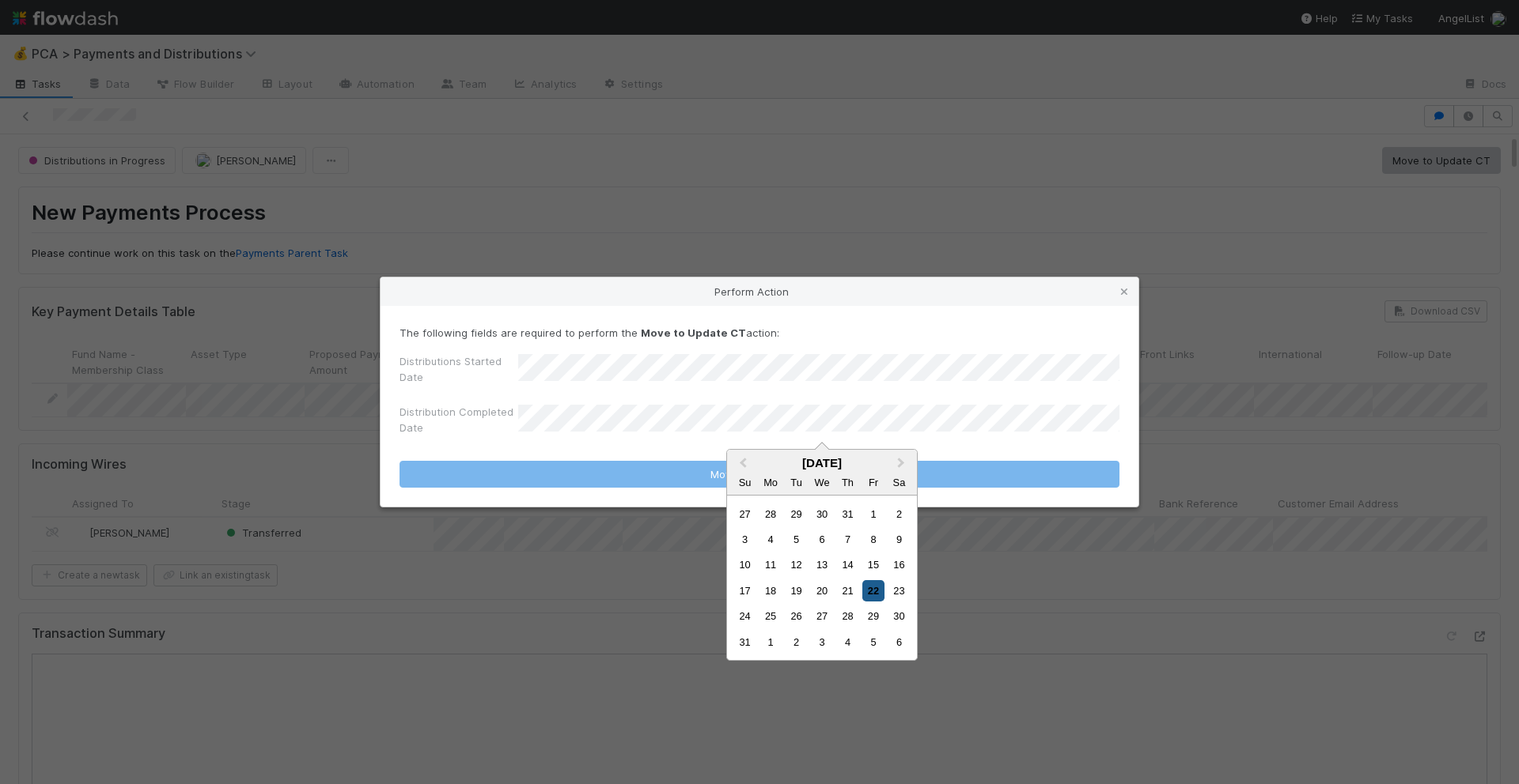
click at [870, 593] on div "22" at bounding box center [872, 591] width 21 height 21
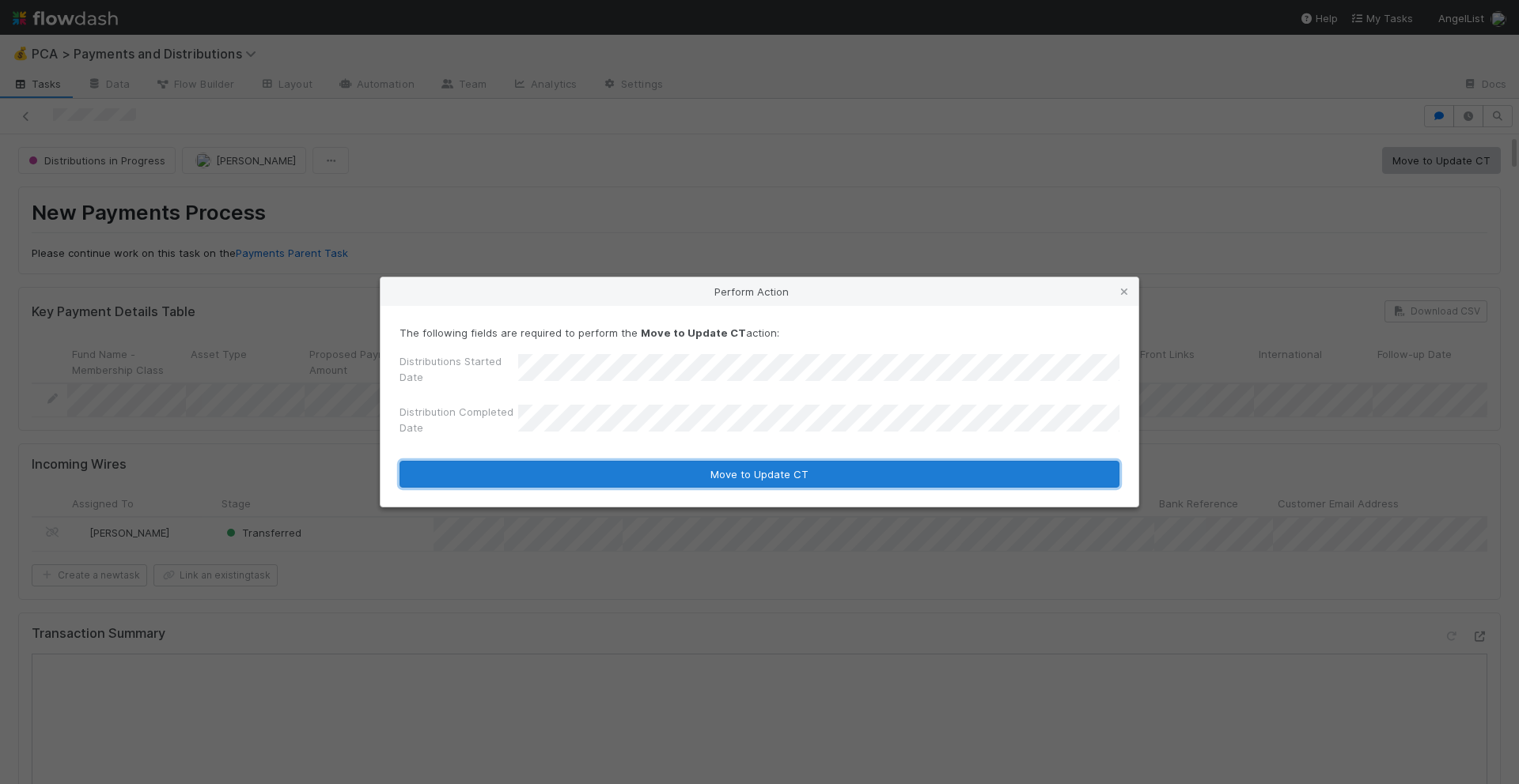
click at [866, 470] on button "Move to Update CT" at bounding box center [760, 474] width 720 height 27
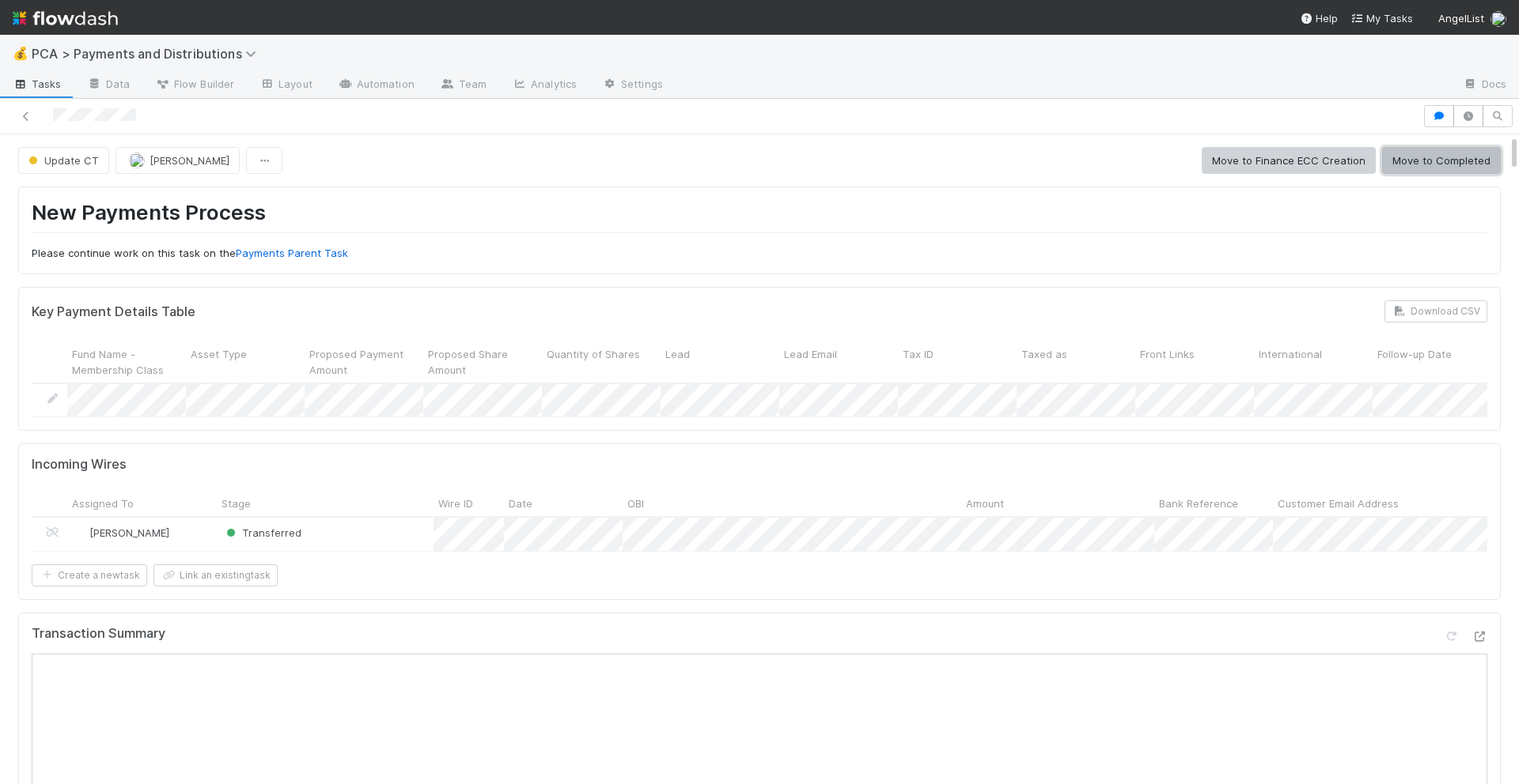
click at [1425, 162] on button "Move to Completed" at bounding box center [1441, 160] width 118 height 27
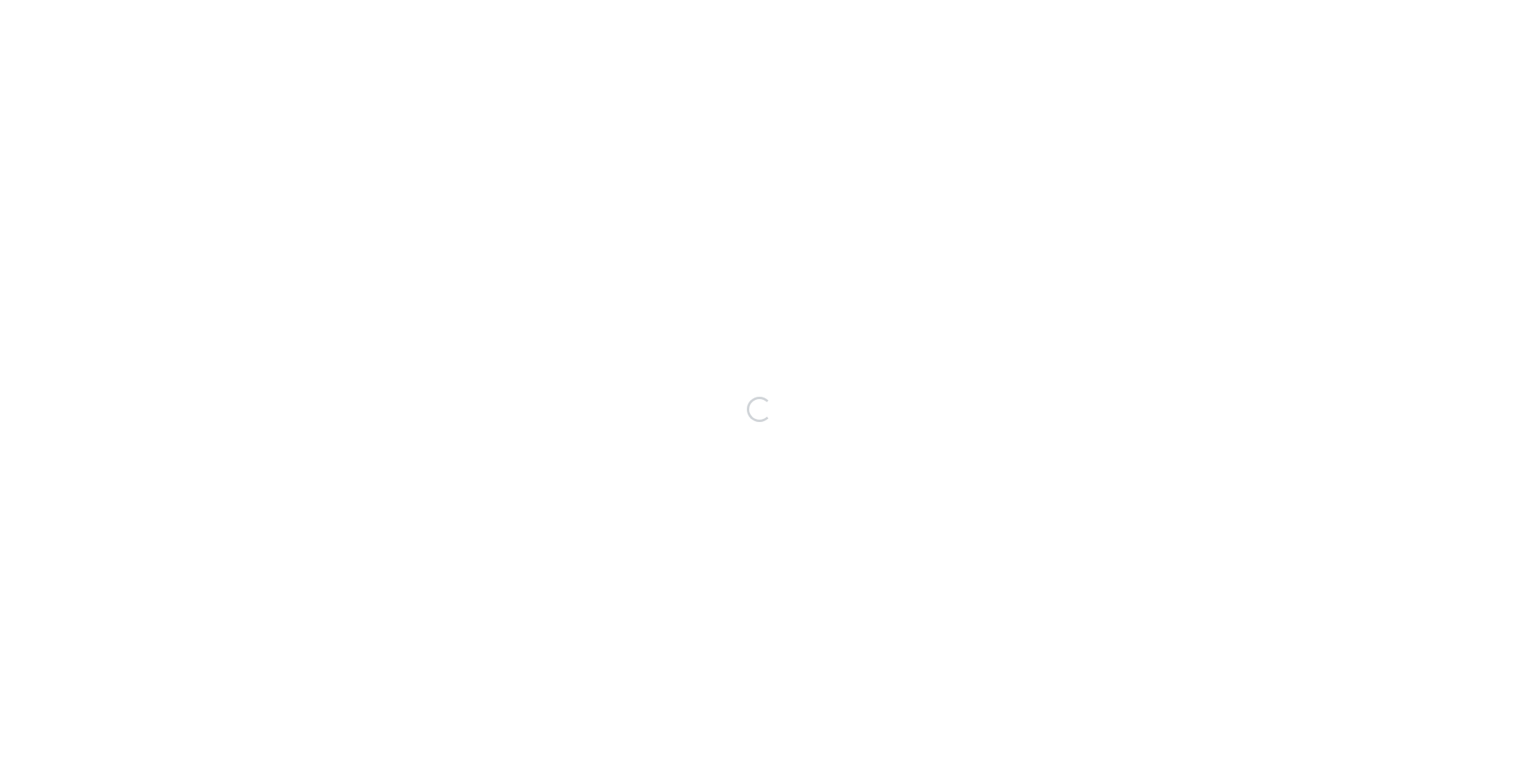
click at [1148, 75] on div "Loading..." at bounding box center [760, 410] width 1519 height 750
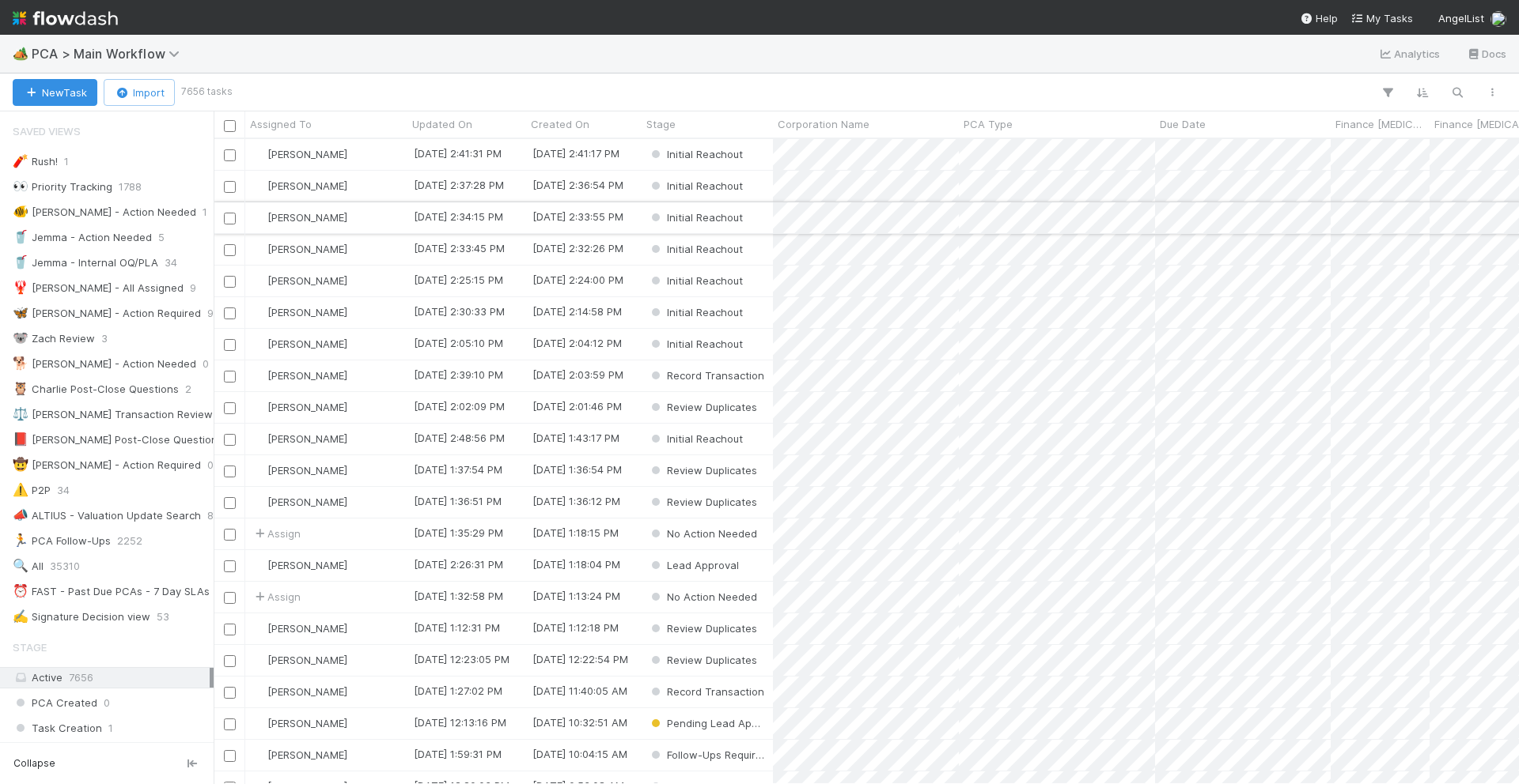
scroll to position [1, 1]
click at [1448, 92] on button "button" at bounding box center [1457, 93] width 28 height 20
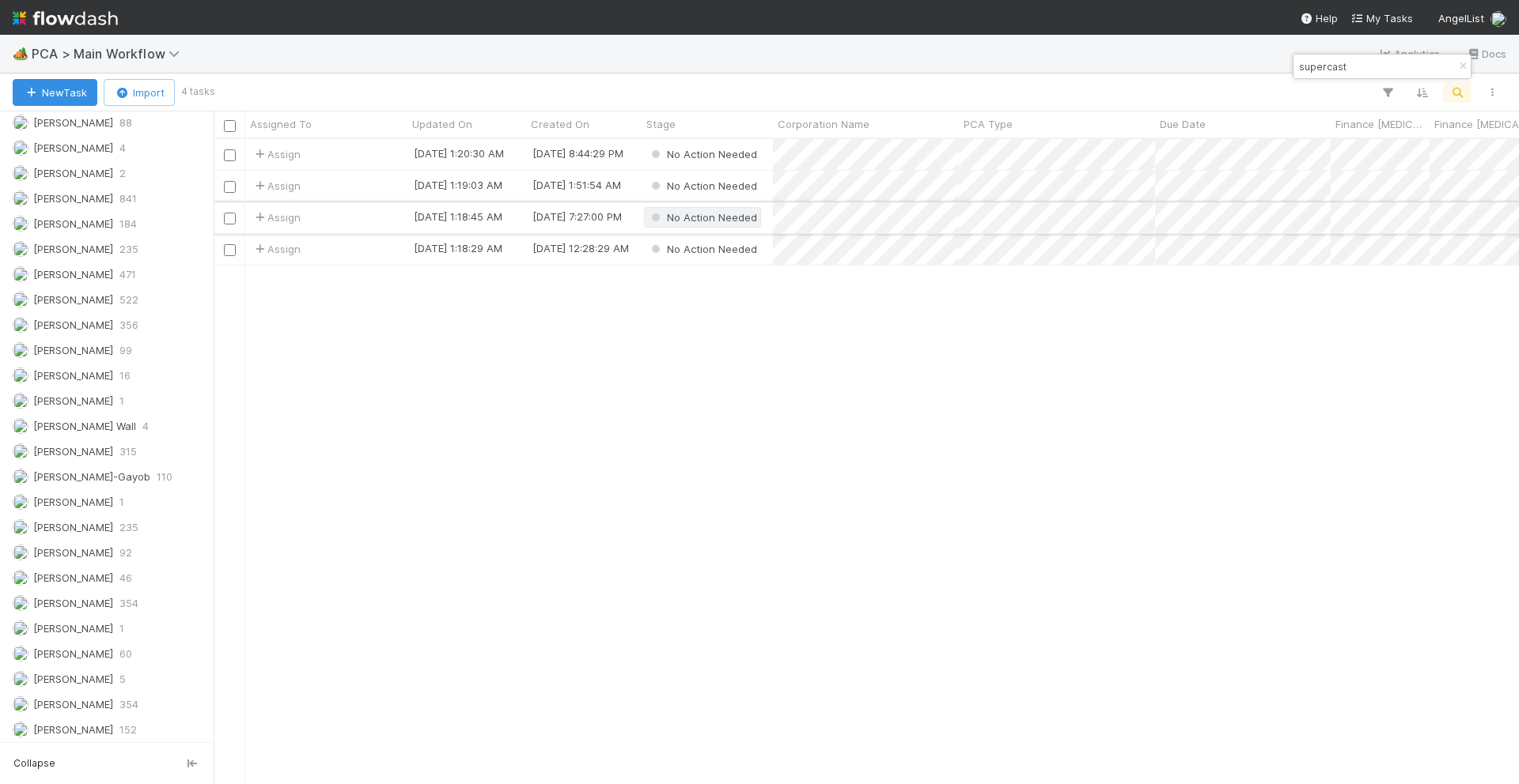
scroll to position [2038, 0]
type input "supercast"
click at [374, 155] on div "Assign" at bounding box center [326, 155] width 162 height 31
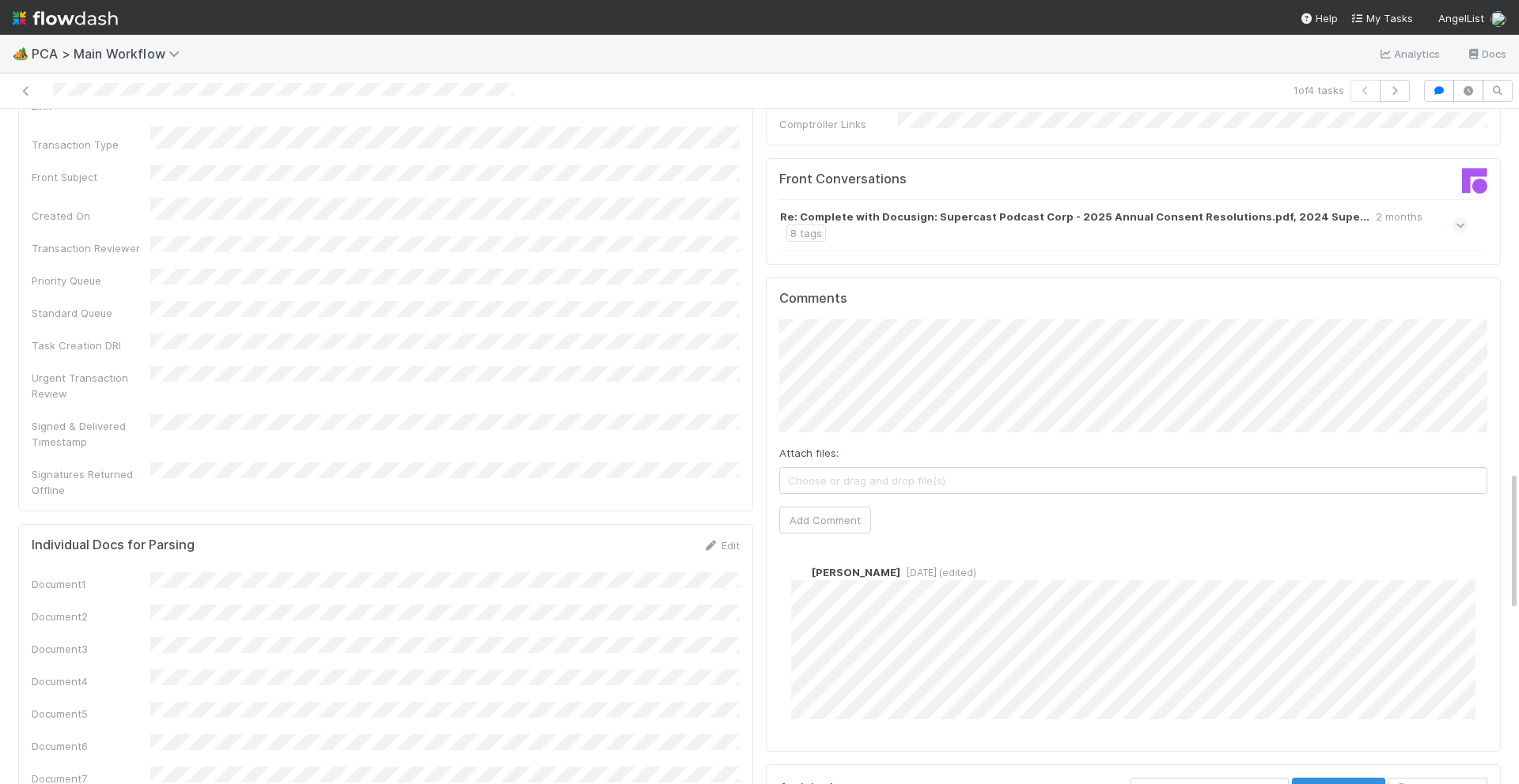
scroll to position [1750, 0]
